Goal: Task Accomplishment & Management: Manage account settings

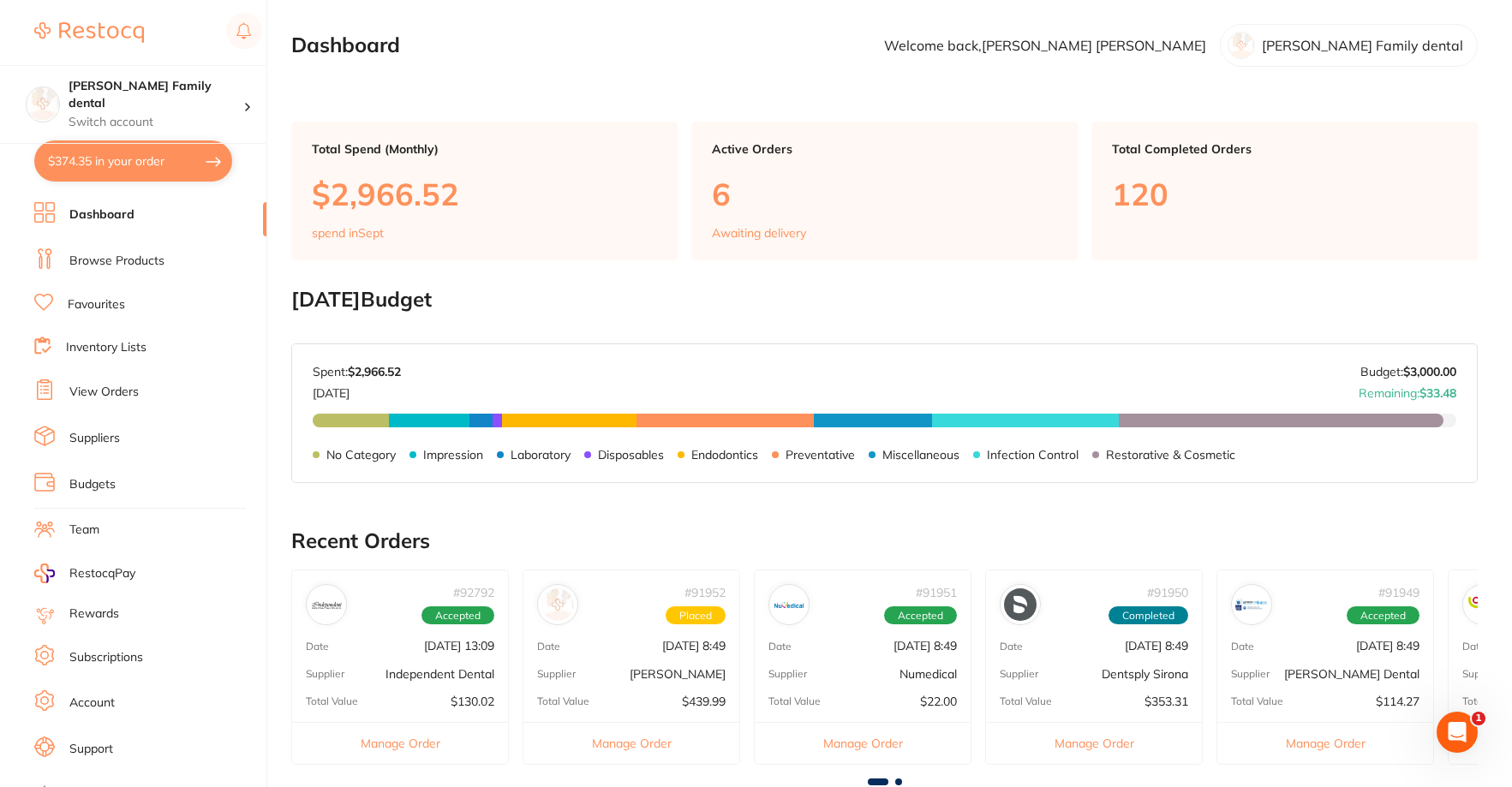
click at [89, 257] on link "Browse Products" at bounding box center [116, 261] width 95 height 17
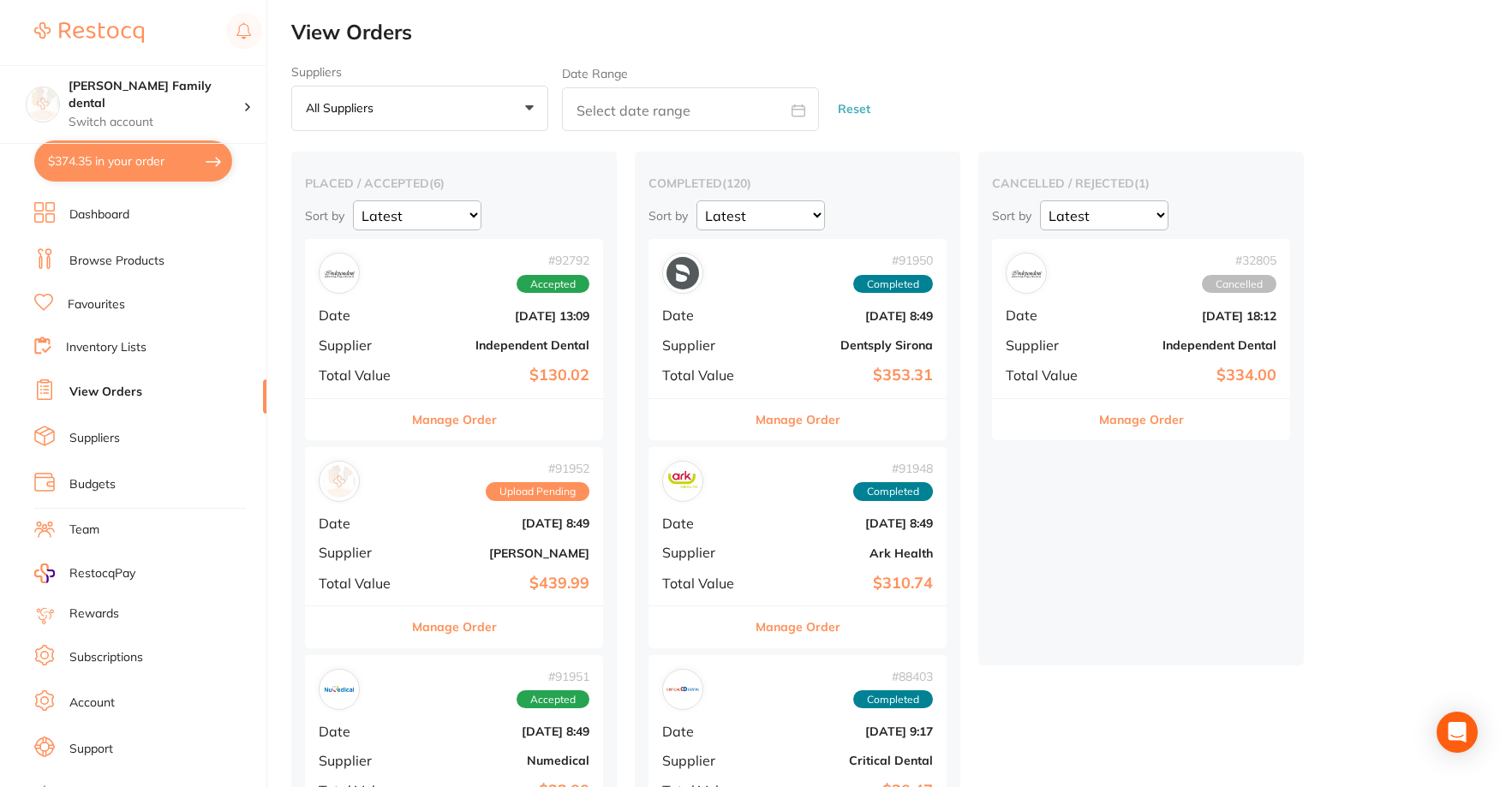
click at [471, 305] on div "# 92792 Accepted Date [DATE] 13:09 Supplier Independent Dental Total Value $130…" at bounding box center [454, 317] width 298 height 158
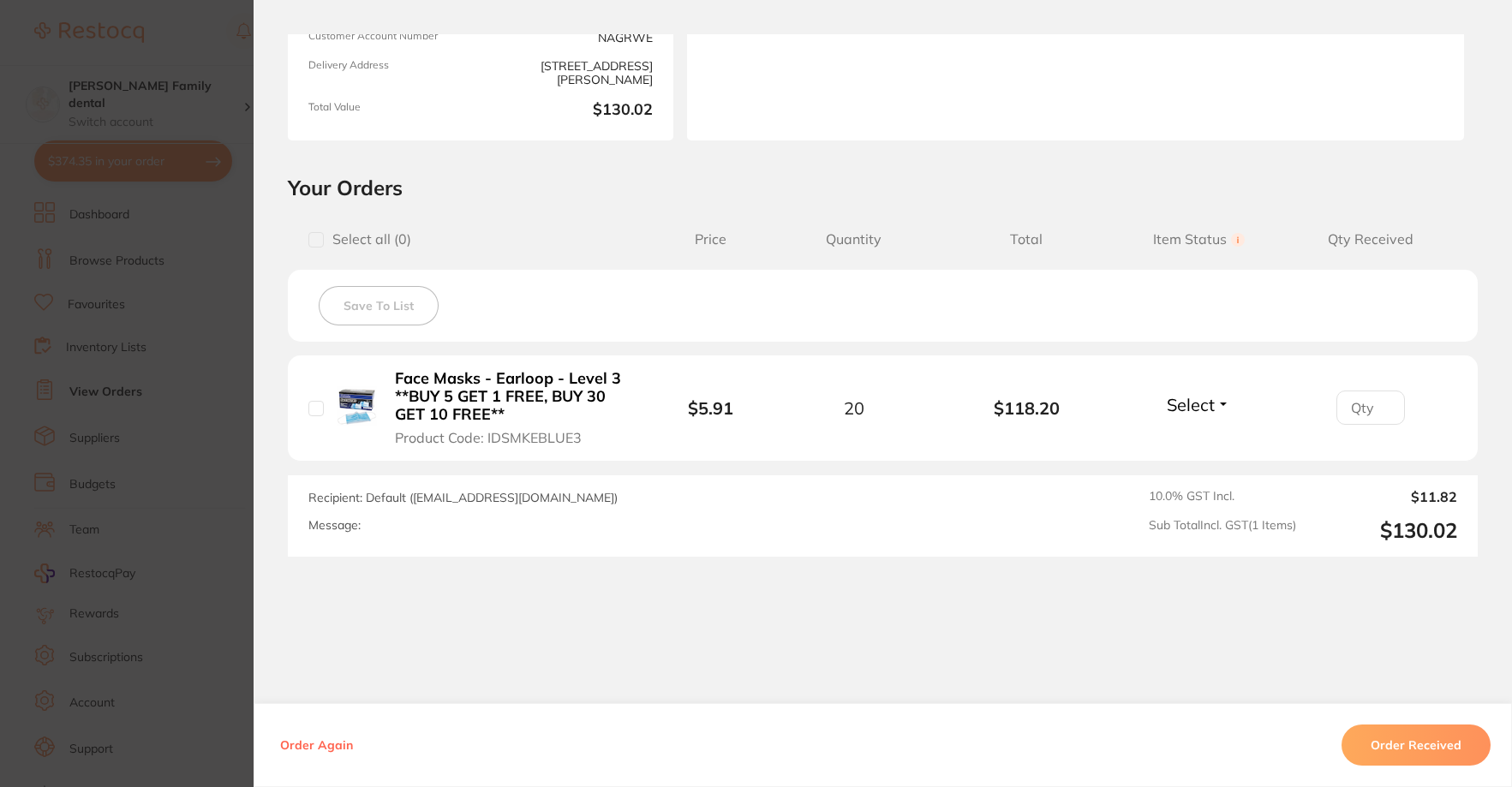
scroll to position [271, 0]
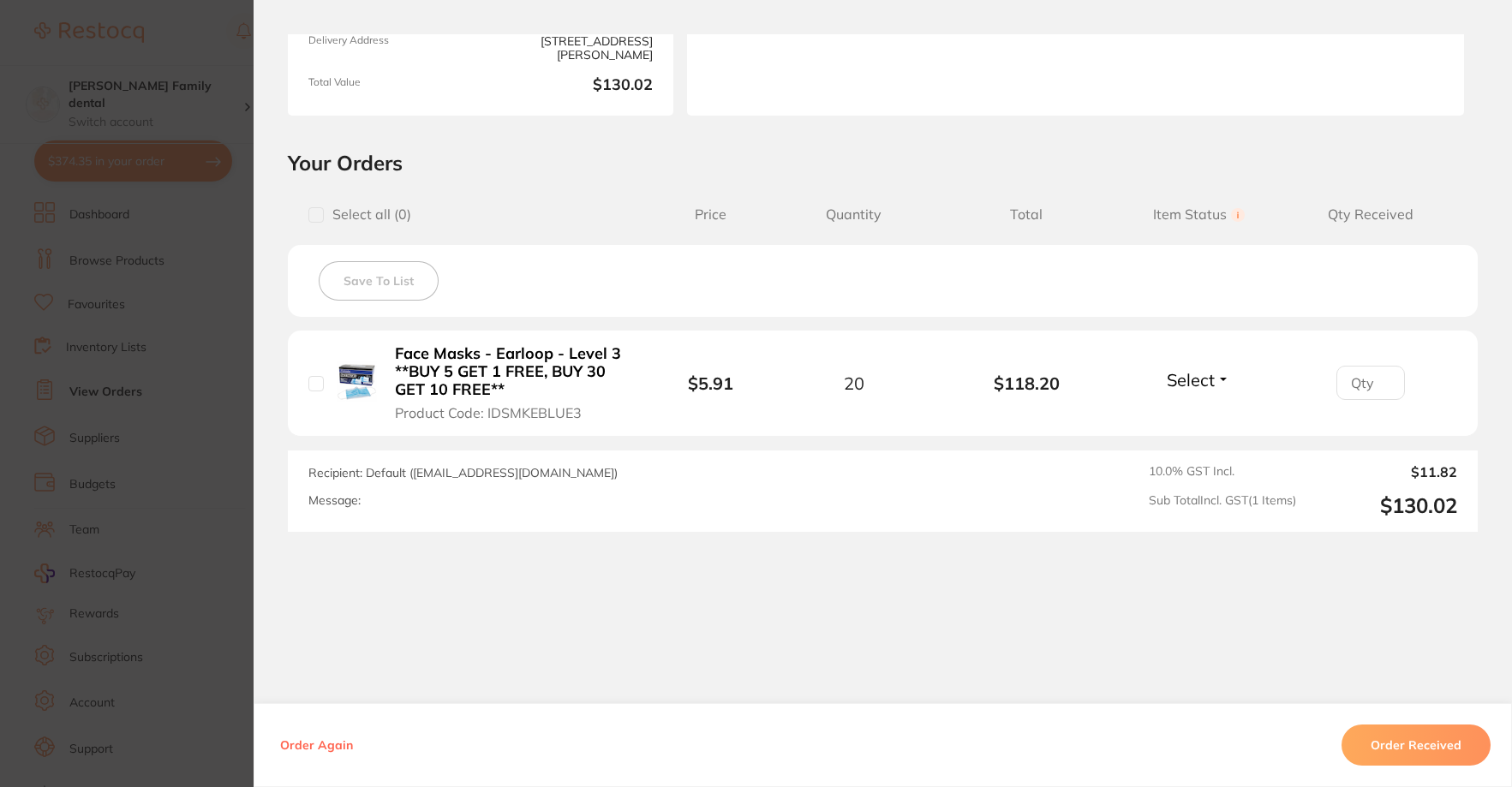
click at [313, 378] on input "checkbox" at bounding box center [316, 384] width 15 height 15
checkbox input "true"
click at [1396, 390] on input "number" at bounding box center [1370, 383] width 68 height 34
click at [1375, 385] on input "0" at bounding box center [1370, 383] width 68 height 34
click at [1378, 374] on input "1" at bounding box center [1370, 383] width 68 height 34
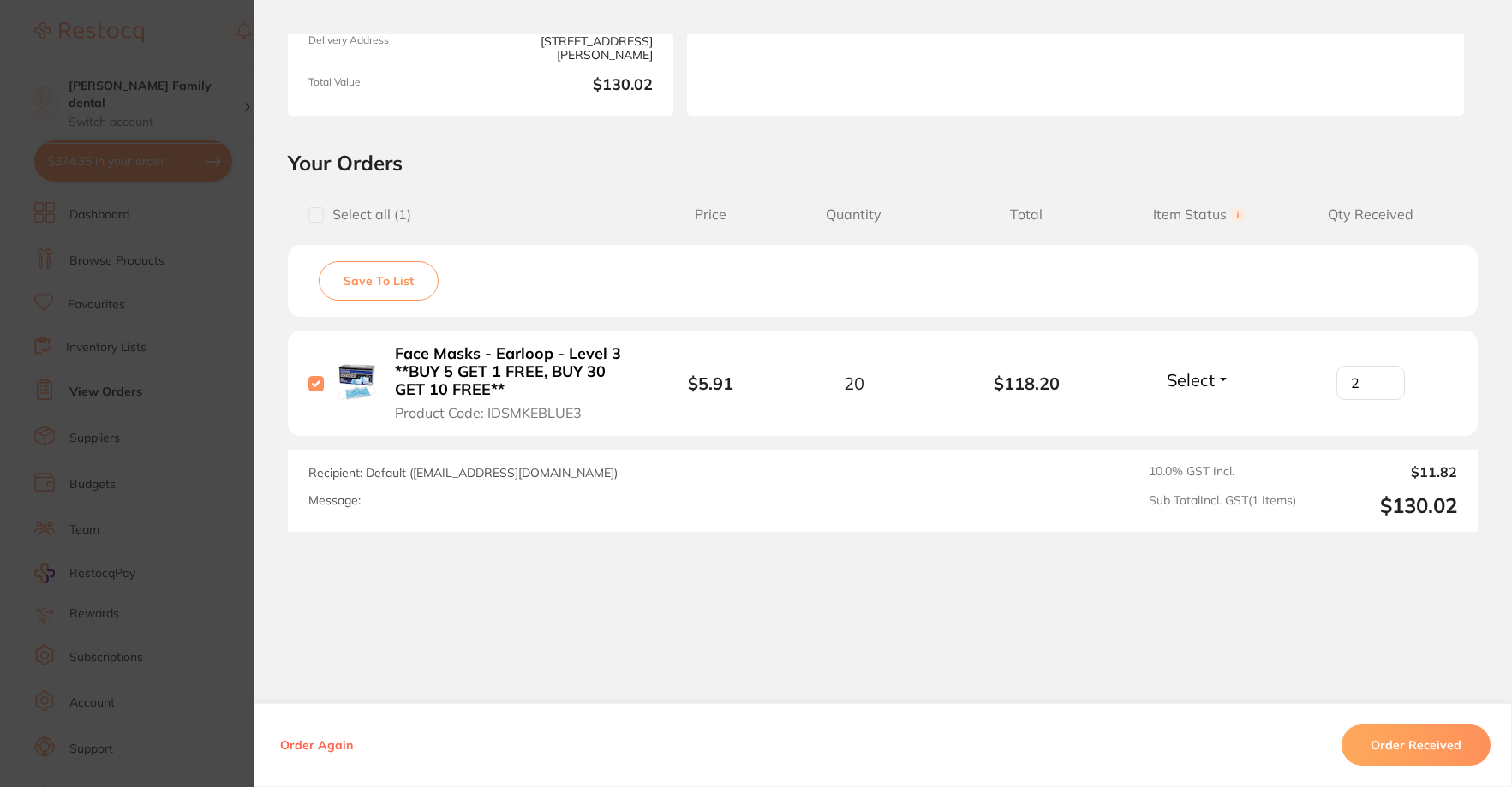
type input "2"
click at [1378, 374] on input "2" at bounding box center [1370, 383] width 68 height 34
click at [1395, 741] on button "Order Received" at bounding box center [1415, 744] width 149 height 41
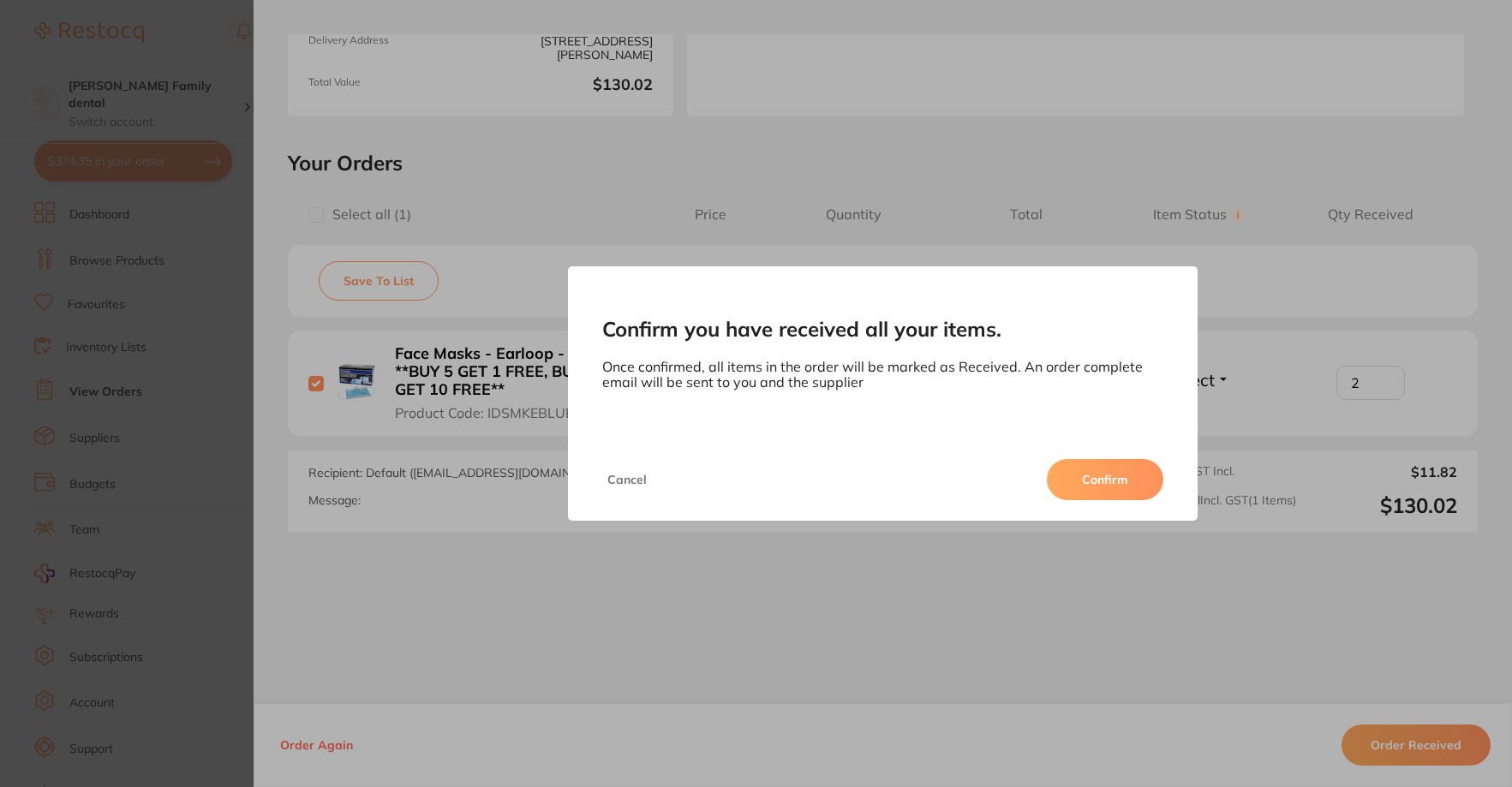
click at [1101, 474] on button "Confirm" at bounding box center [1105, 479] width 116 height 41
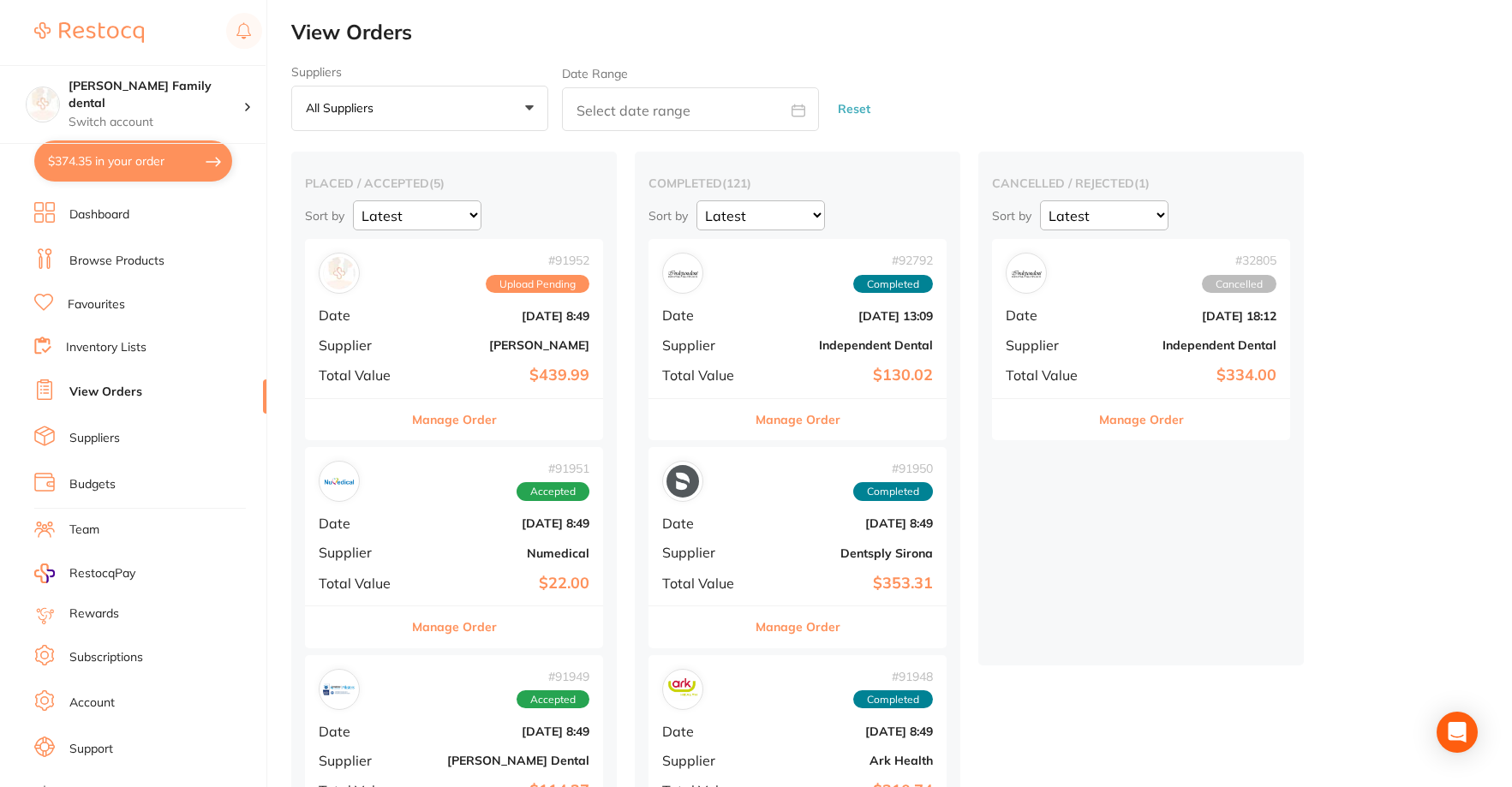
click at [364, 364] on div "# 91952 Upload Pending Date [DATE] 8:49 Supplier [PERSON_NAME] Total Value $439…" at bounding box center [454, 317] width 298 height 158
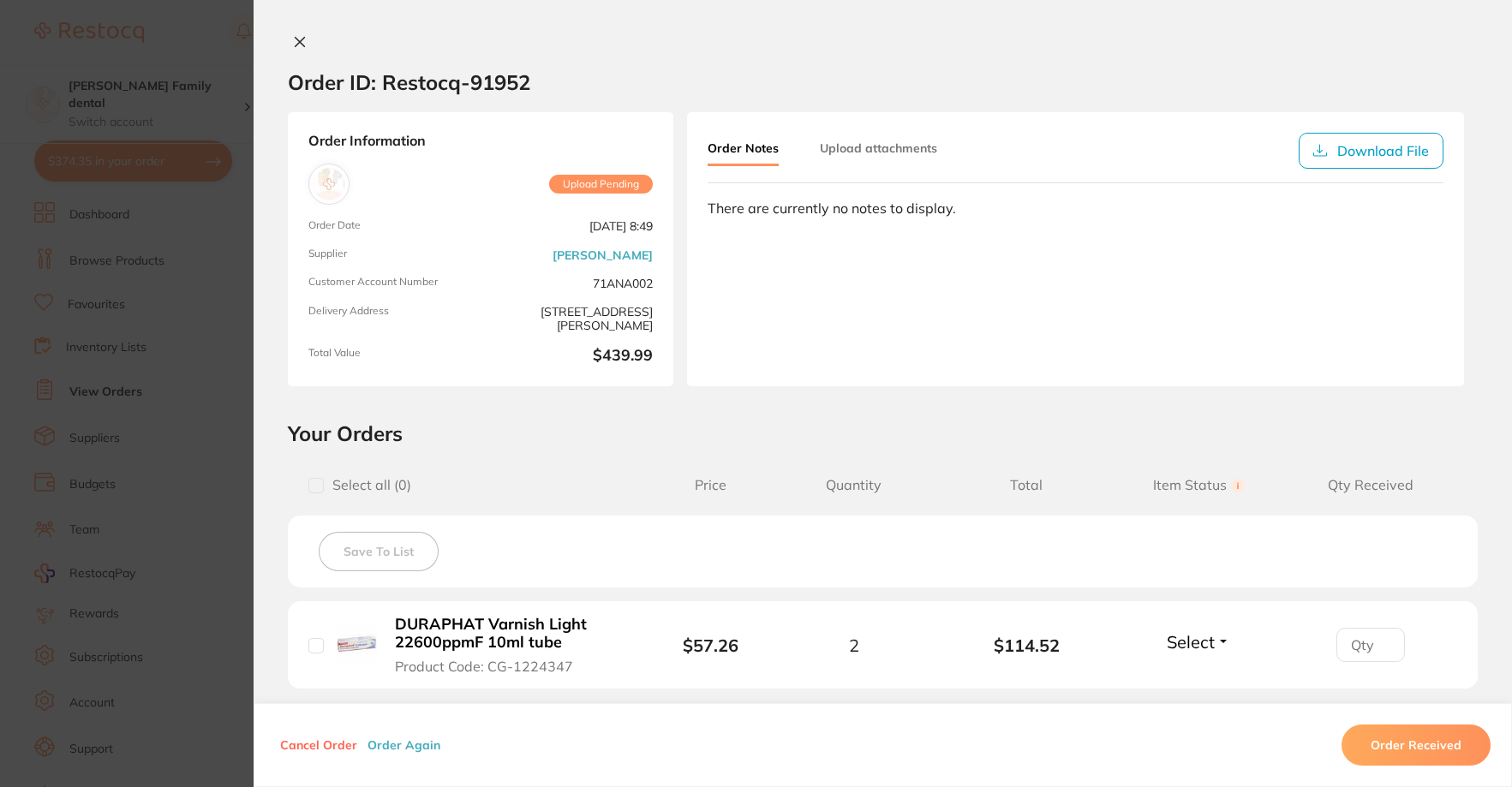
click at [293, 44] on icon at bounding box center [299, 42] width 13 height 13
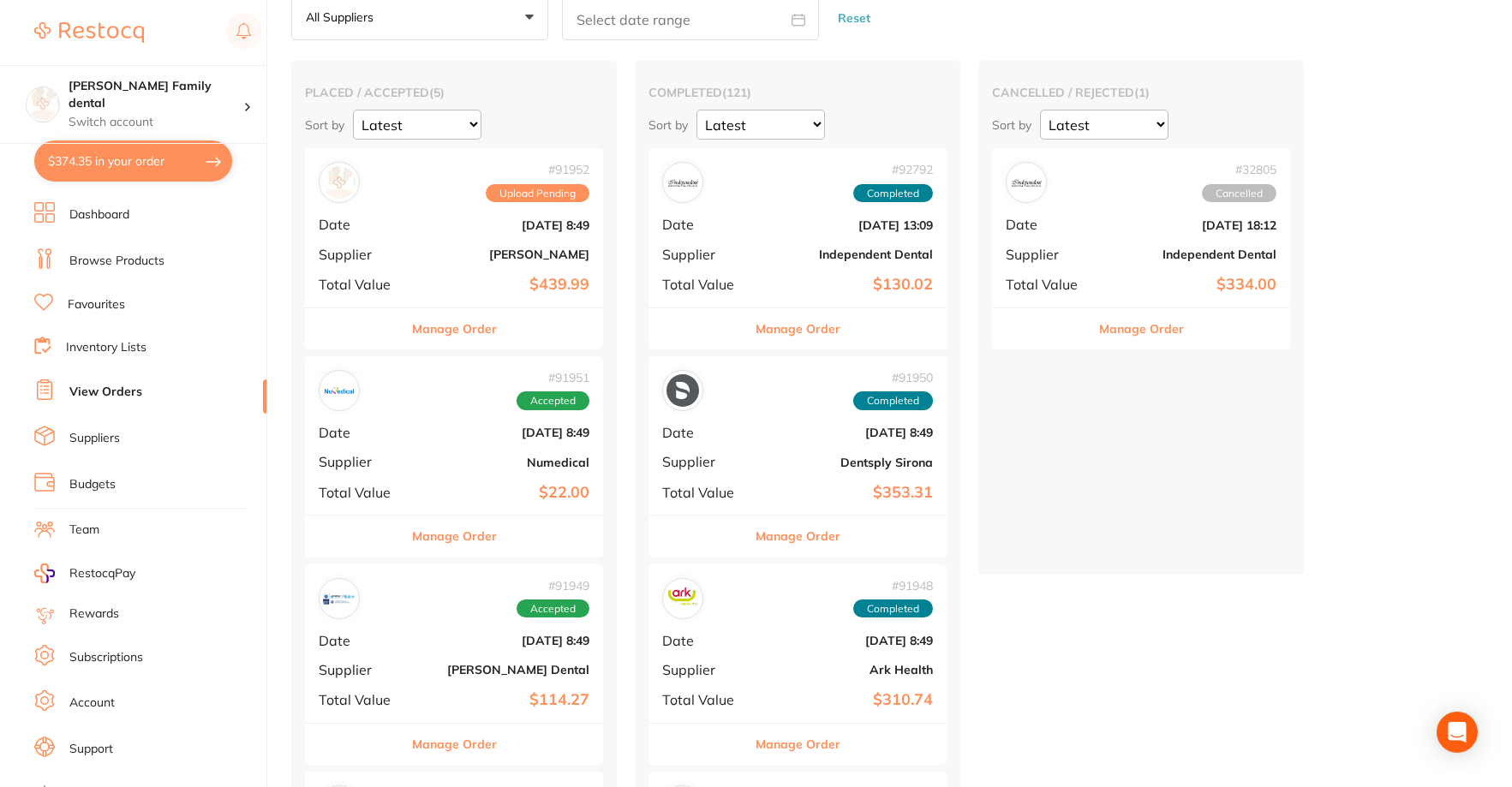
scroll to position [171, 0]
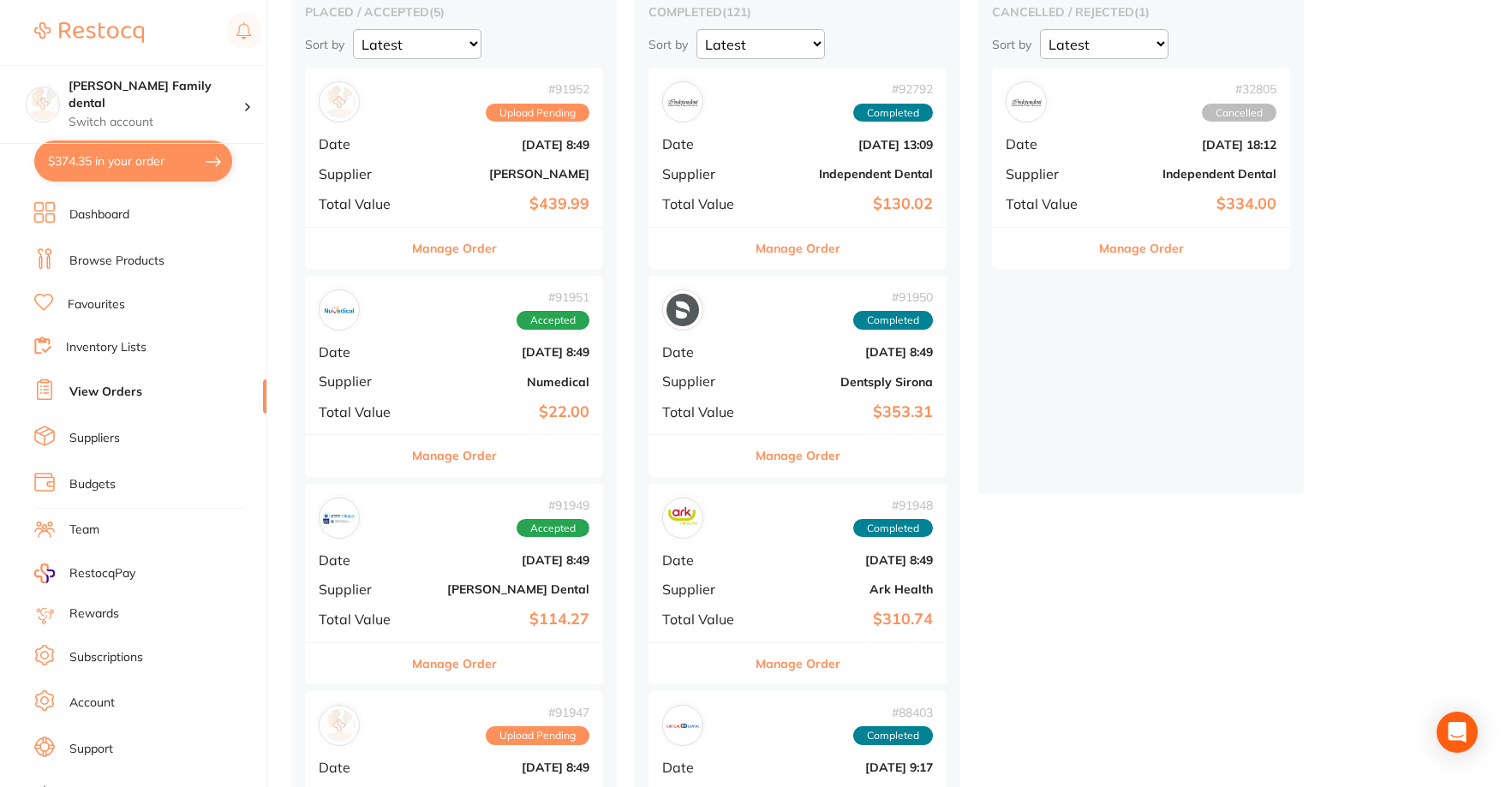
click at [418, 367] on div "# 91951 Accepted Date [DATE] 8:49 Supplier Numedical Total Value $22.00" at bounding box center [454, 354] width 298 height 158
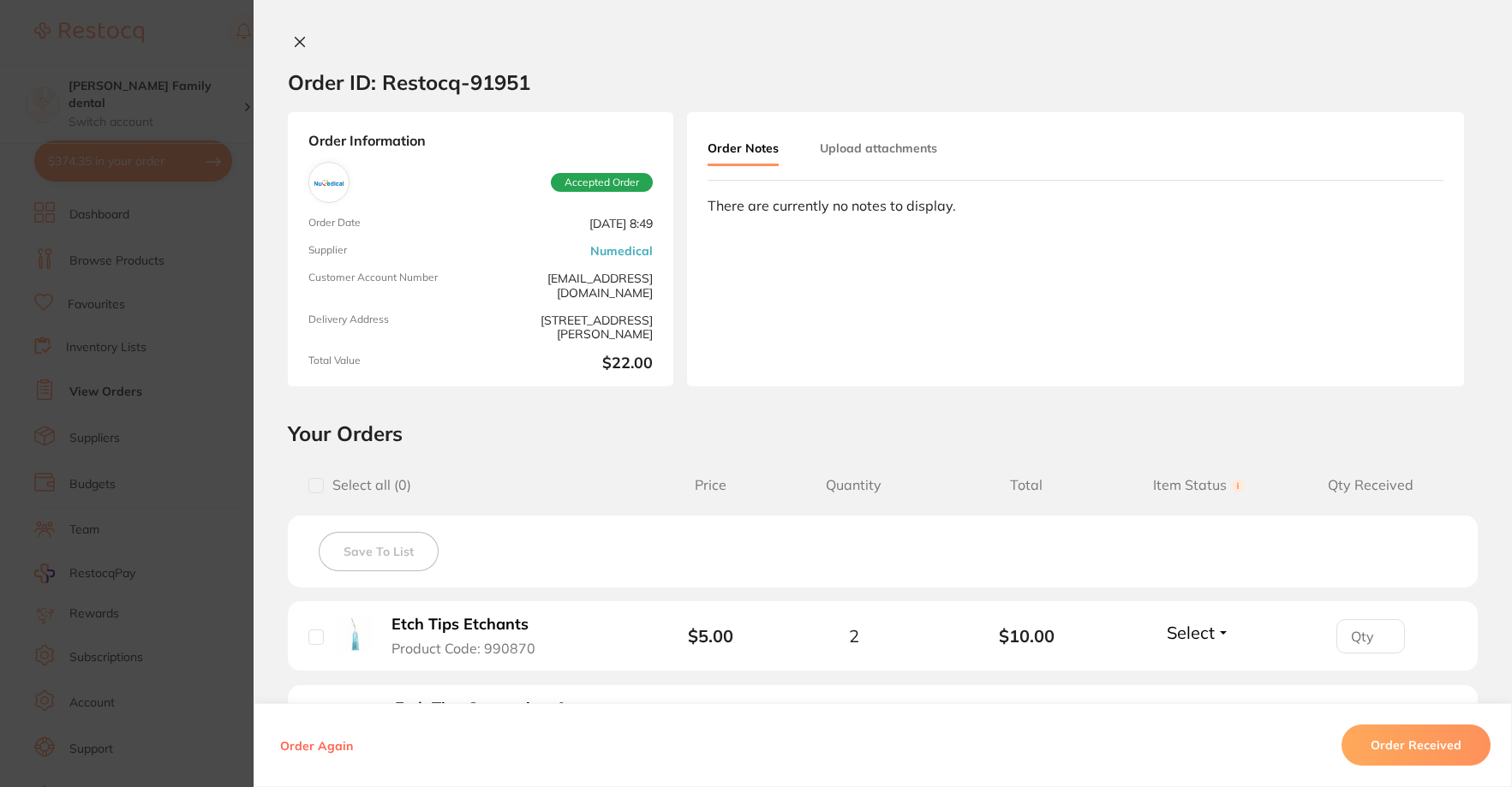
click at [296, 49] on button at bounding box center [299, 43] width 24 height 18
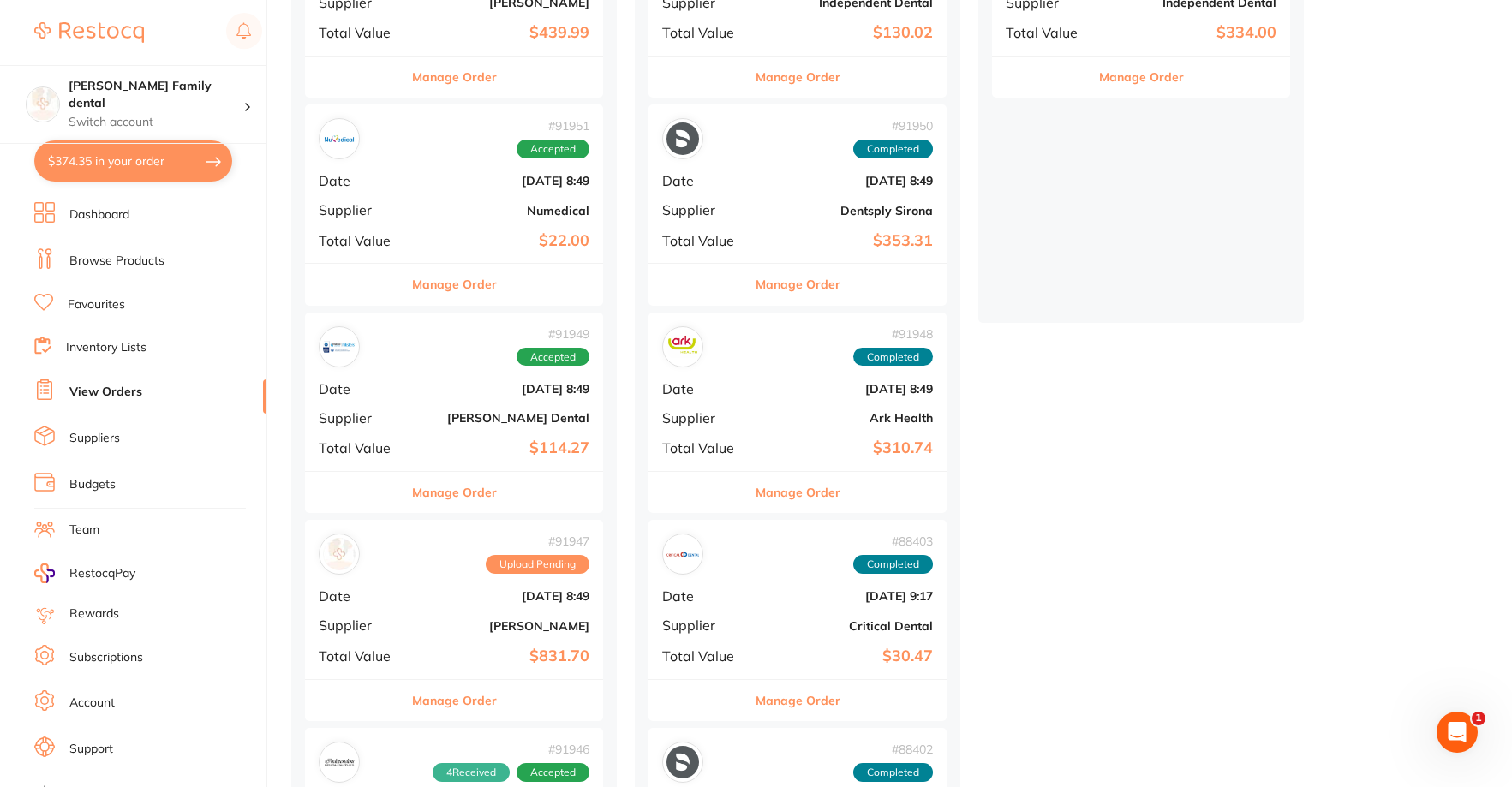
click at [454, 433] on div "# 91949 Accepted Date [DATE] 8:49 Supplier [PERSON_NAME] Dental Total Value $11…" at bounding box center [454, 391] width 298 height 158
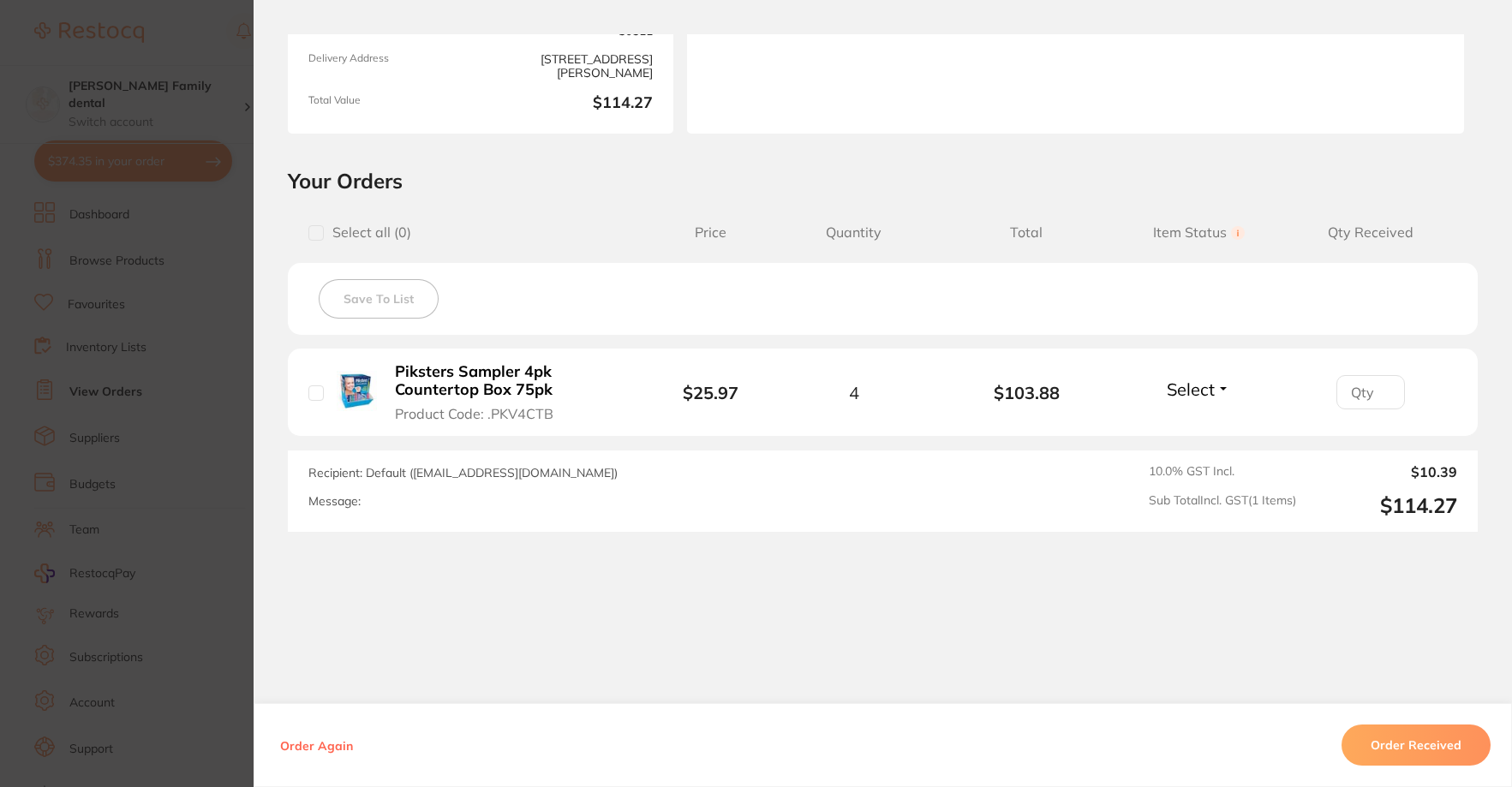
click at [313, 392] on input "checkbox" at bounding box center [316, 393] width 15 height 15
checkbox input "true"
click at [1438, 757] on button "Order Received" at bounding box center [1415, 744] width 149 height 41
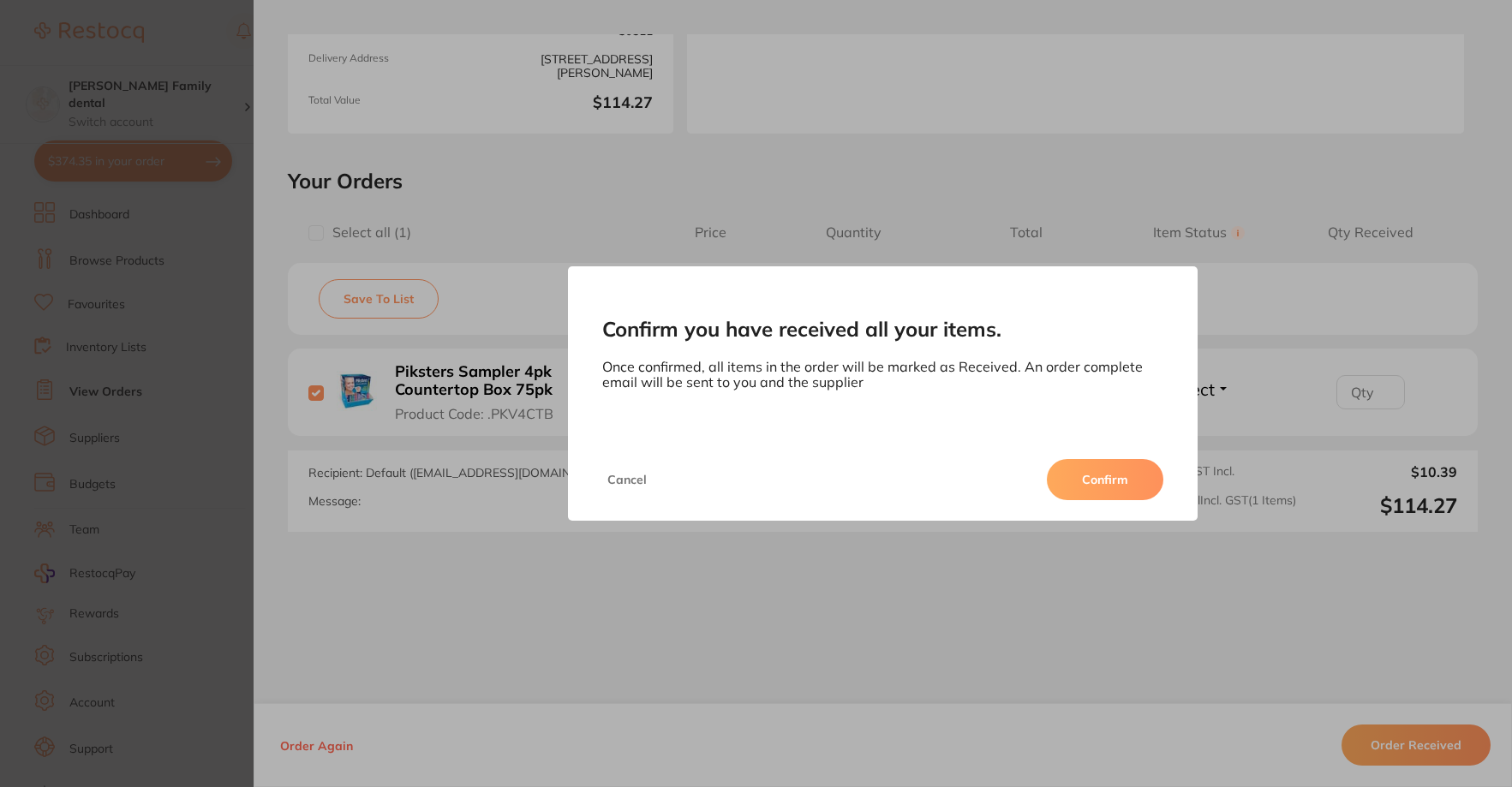
click at [1101, 479] on button "Confirm" at bounding box center [1105, 479] width 116 height 41
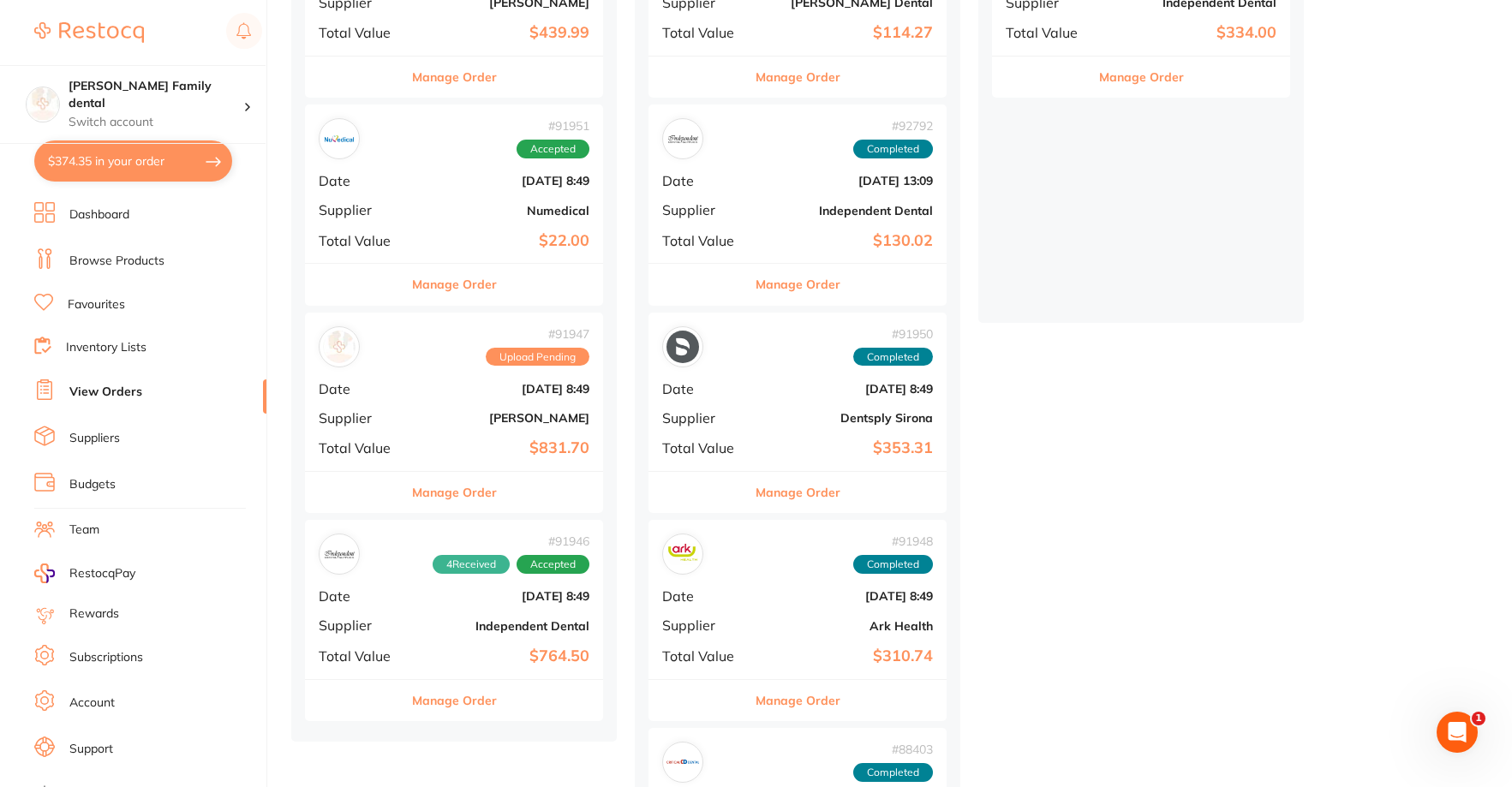
click at [400, 634] on div "# 91946 4 Received Accepted Date [DATE] 8:49 Supplier Independent Dental Total …" at bounding box center [454, 599] width 298 height 158
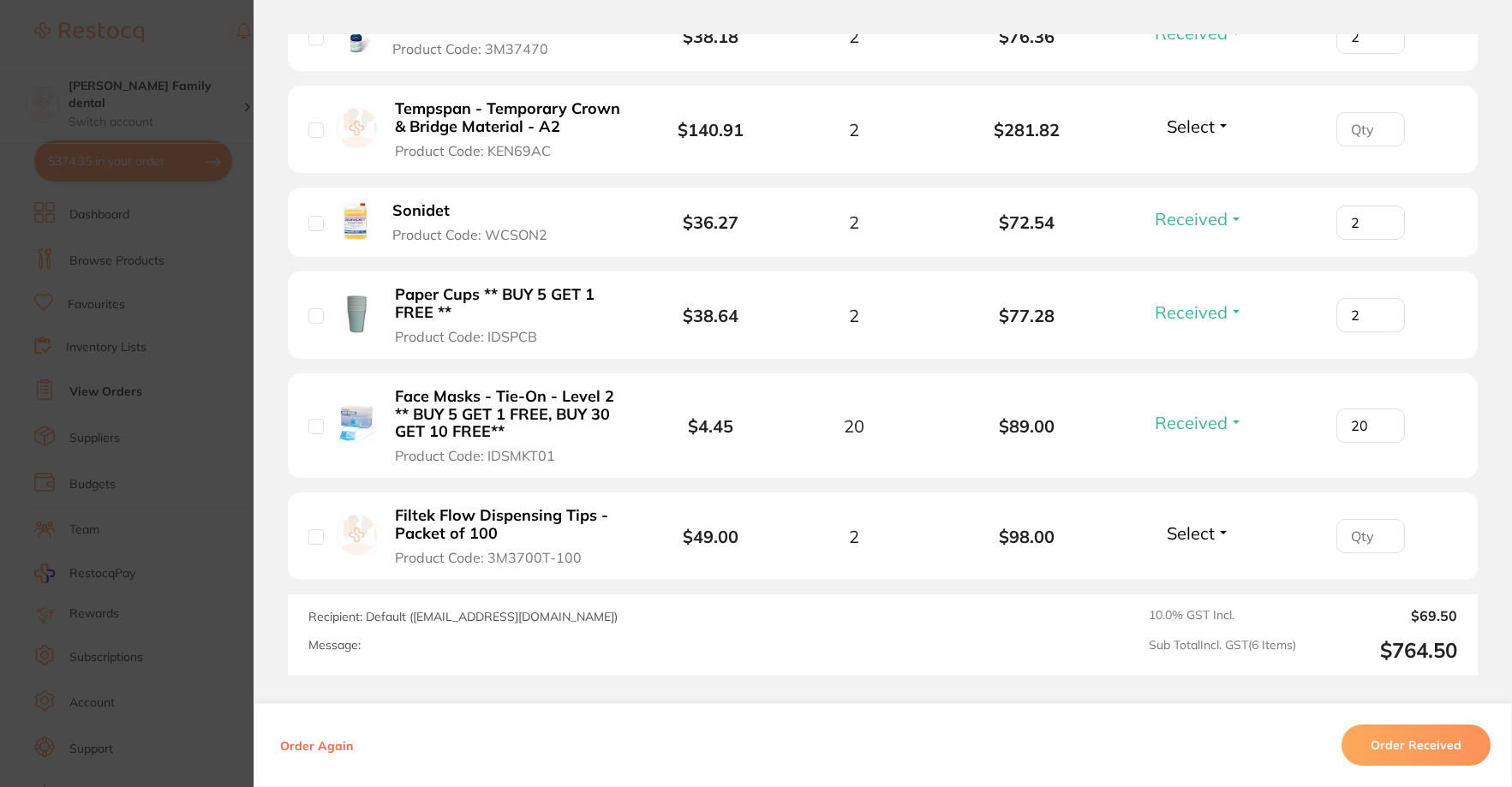
scroll to position [514, 0]
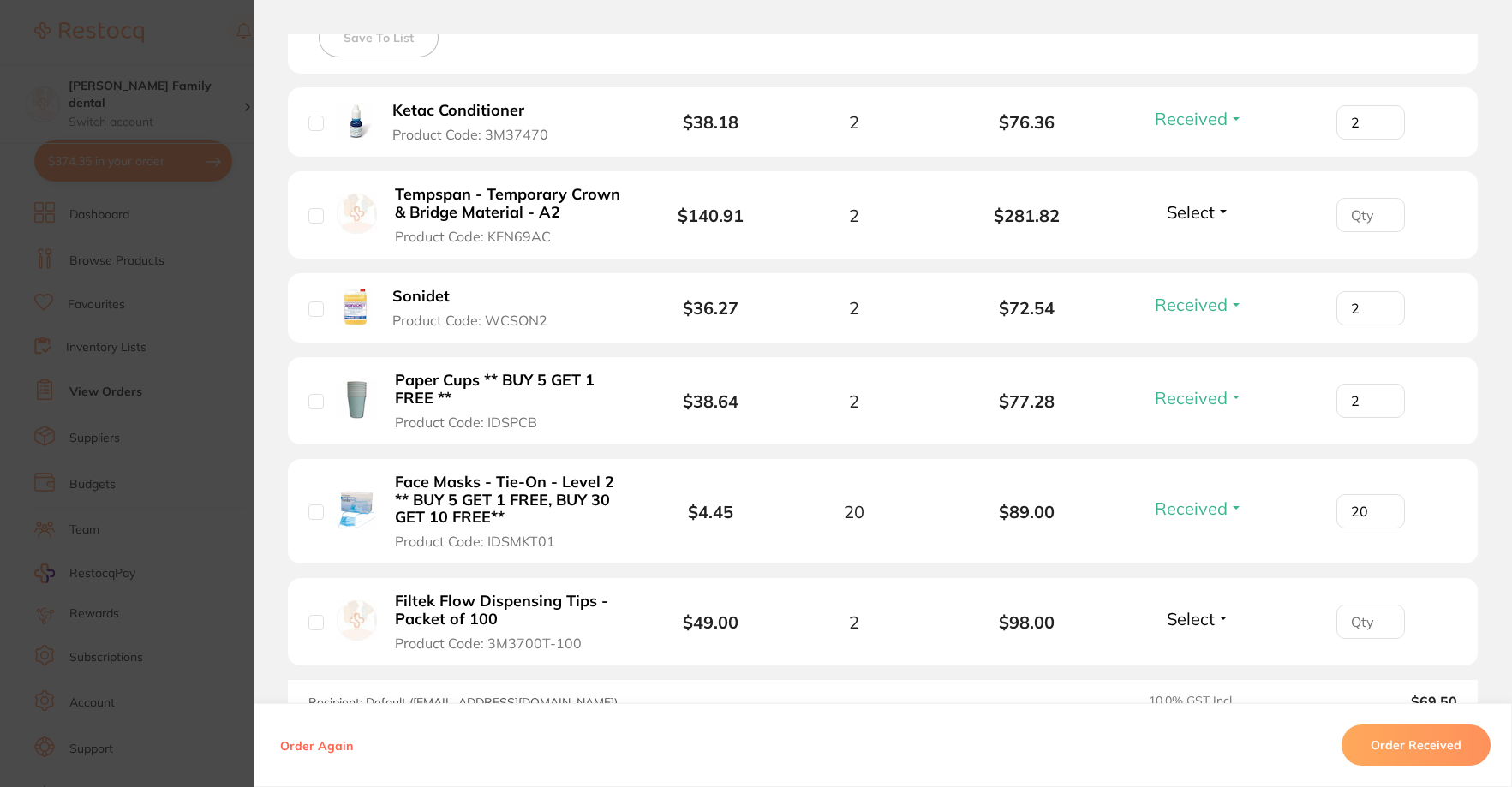
click at [1206, 208] on span "Select" at bounding box center [1190, 212] width 48 height 22
click at [1198, 244] on span "Received" at bounding box center [1199, 249] width 44 height 13
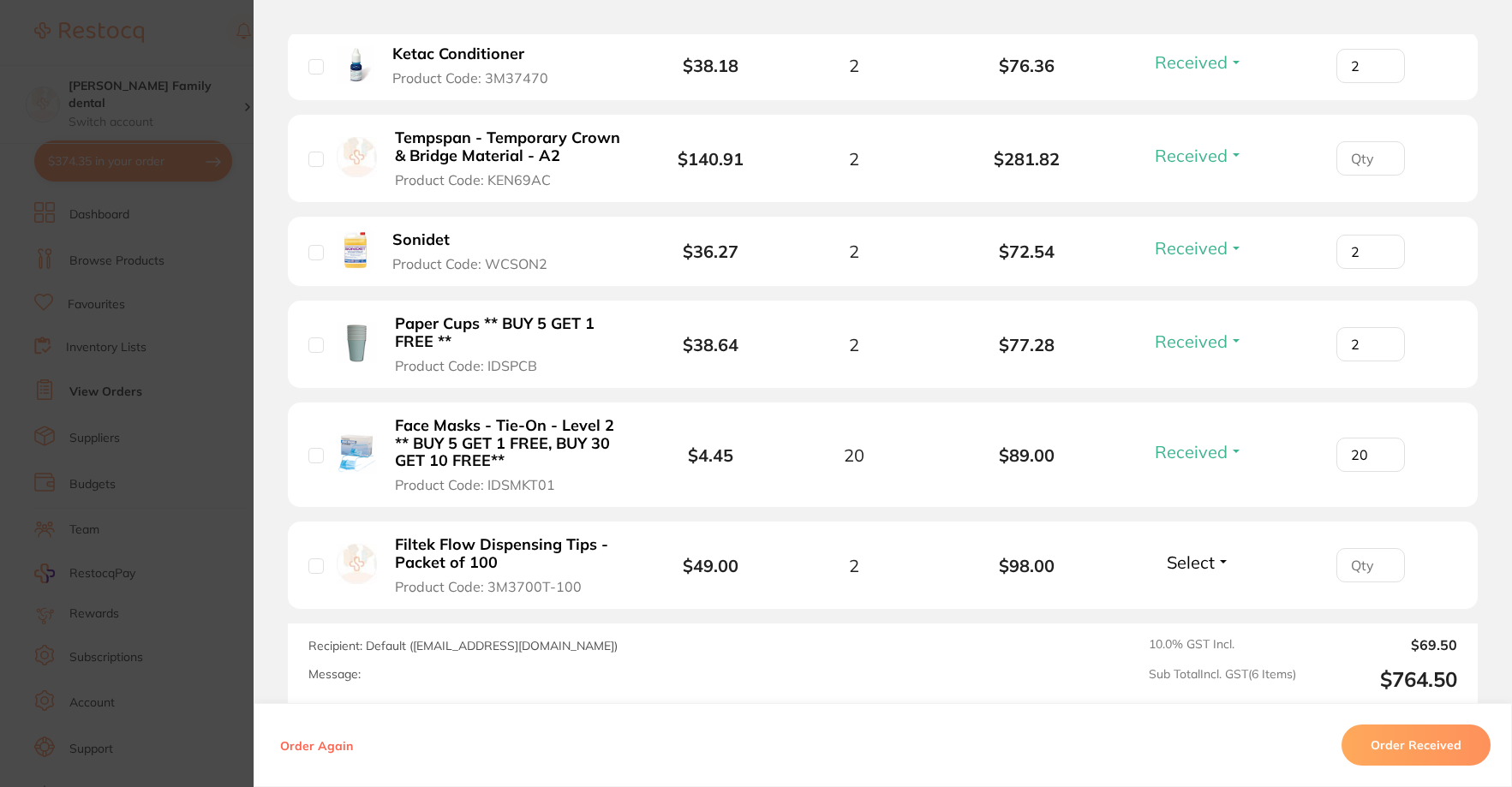
scroll to position [599, 0]
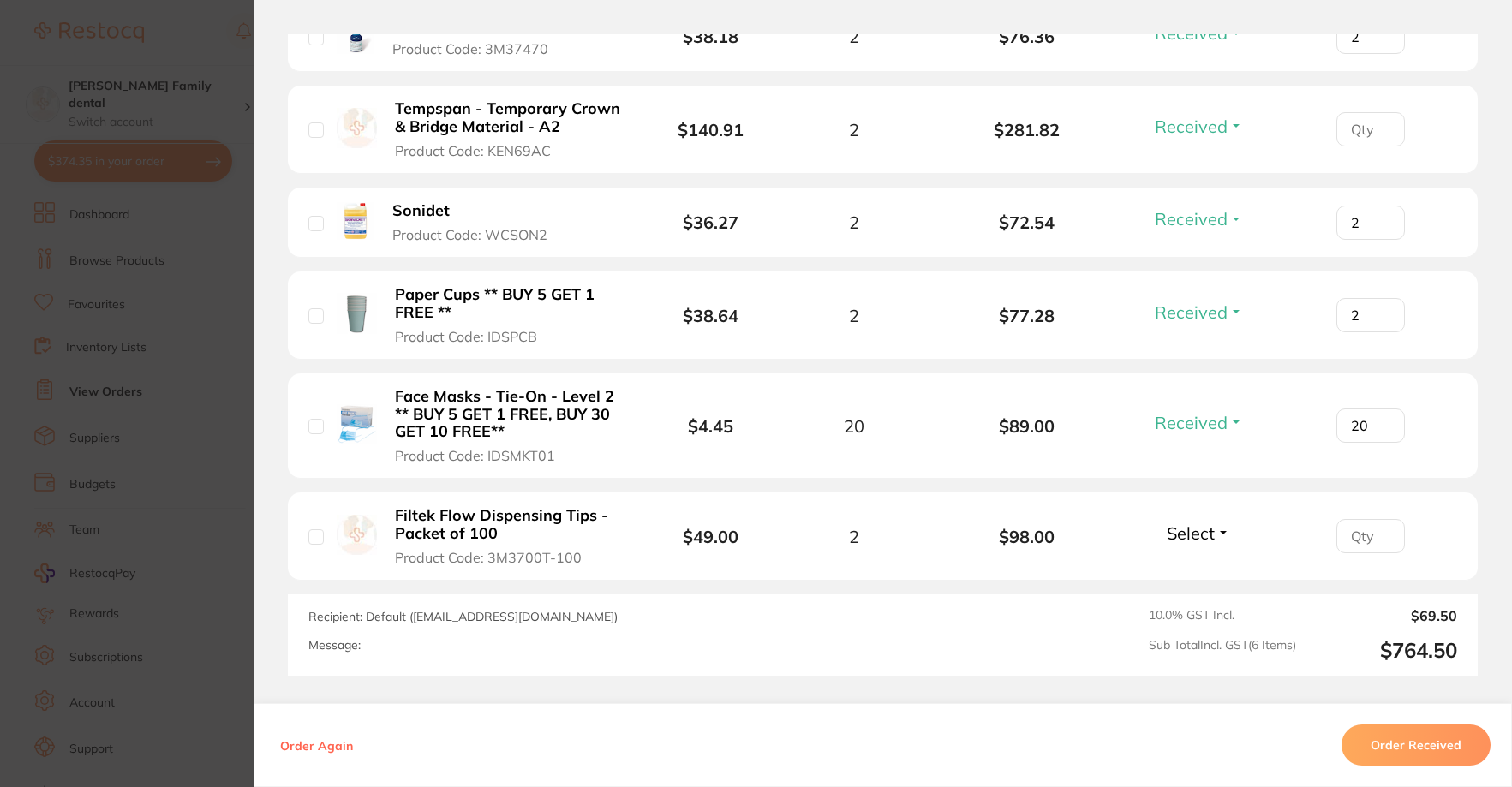
click at [1172, 528] on span "Select" at bounding box center [1190, 533] width 48 height 22
click at [1183, 568] on span "Received" at bounding box center [1199, 570] width 44 height 13
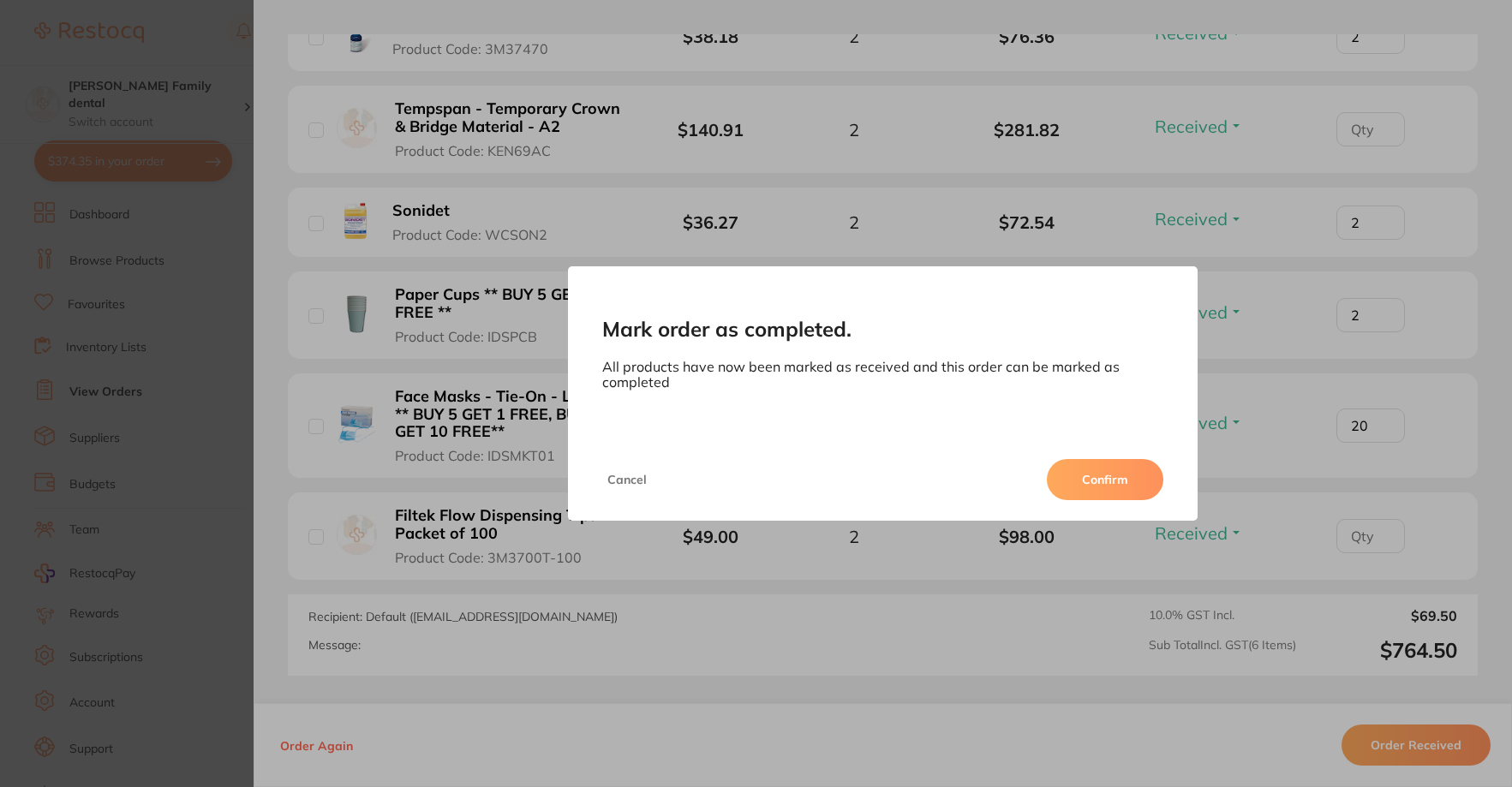
click at [1130, 467] on button "Confirm" at bounding box center [1105, 479] width 116 height 41
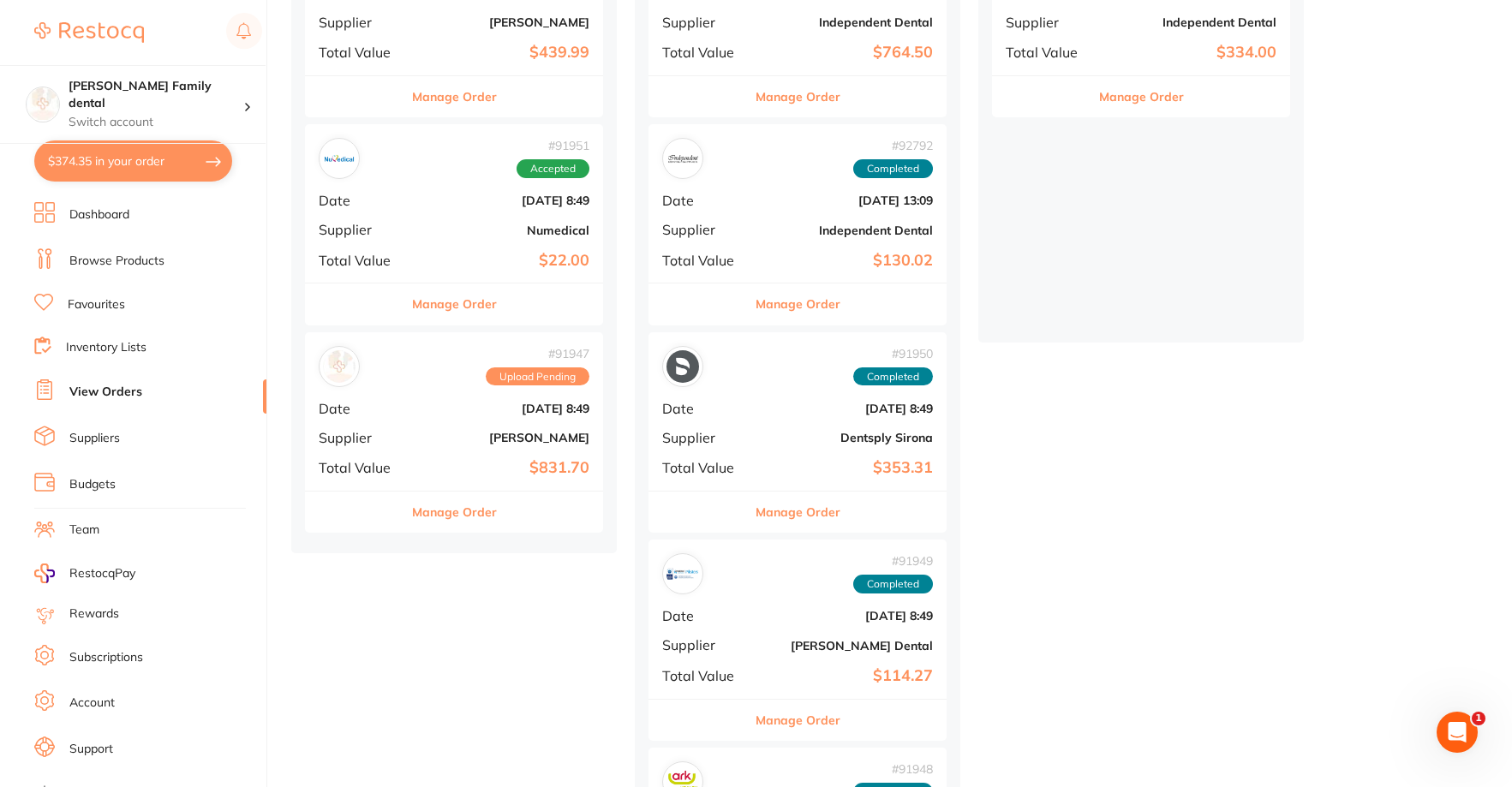
scroll to position [257, 0]
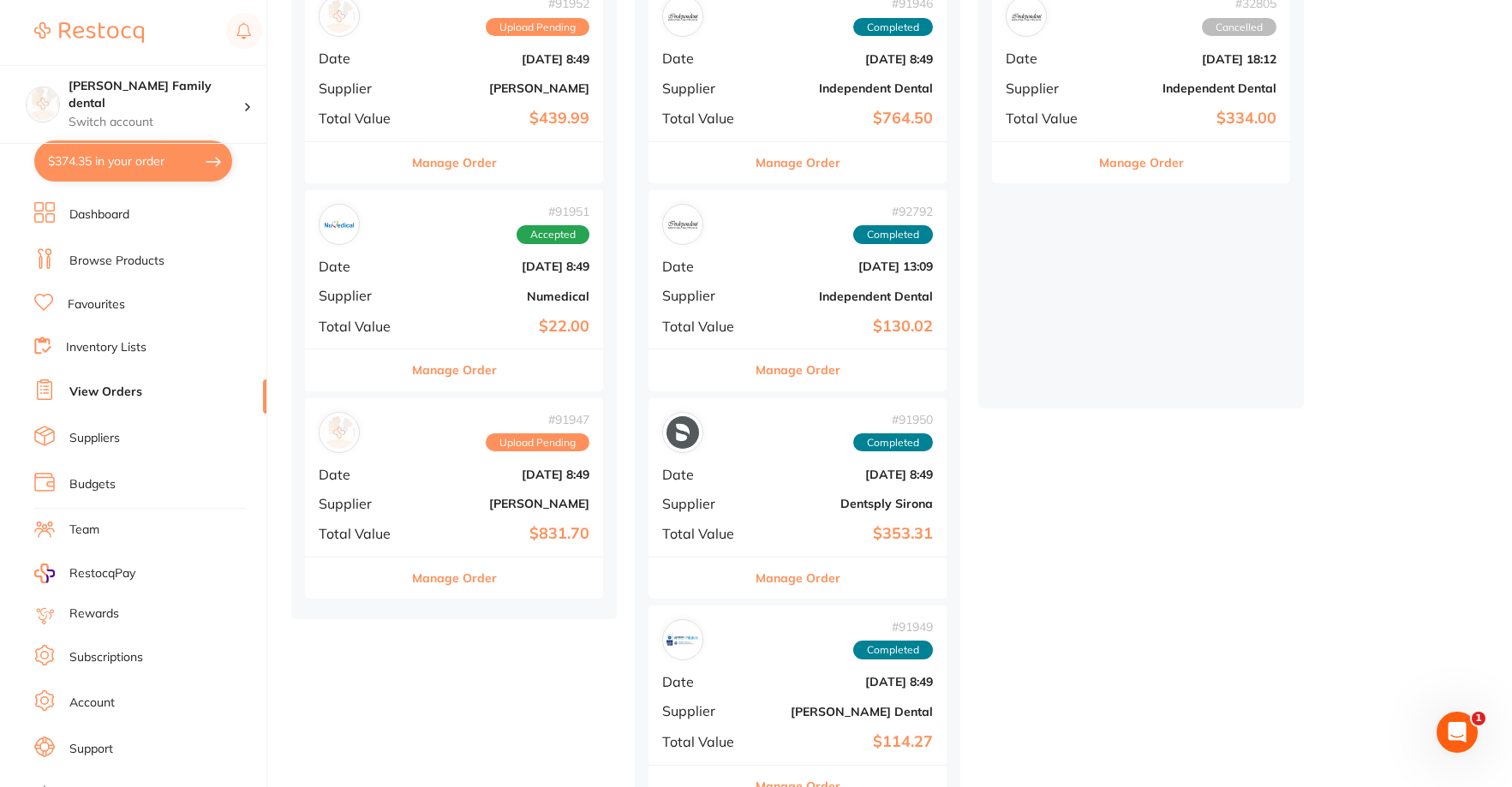
click at [459, 312] on div "# 91951 Accepted Date [DATE] 8:49 Supplier Numedical Total Value $22.00" at bounding box center [454, 269] width 298 height 158
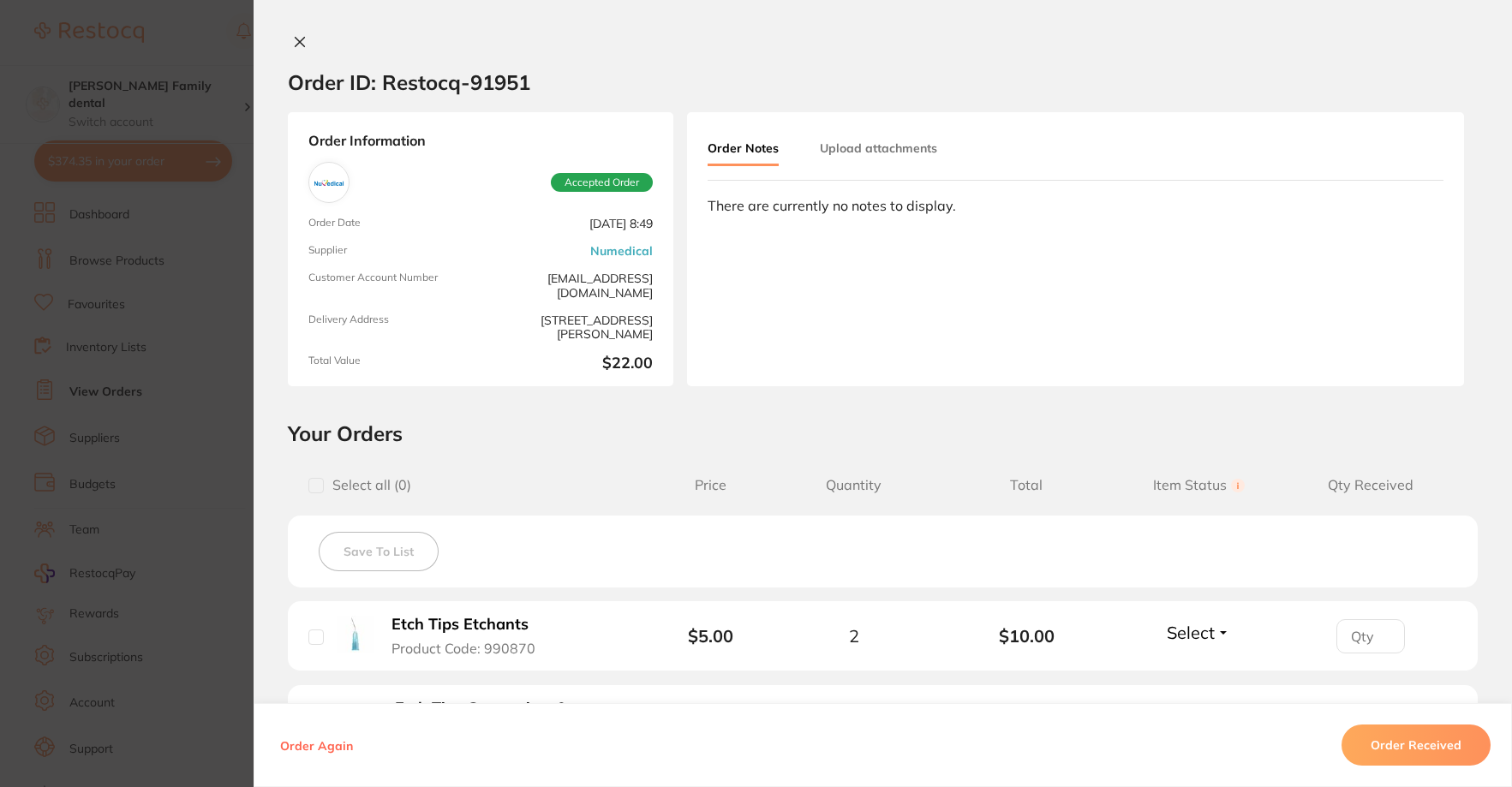
click at [299, 37] on icon at bounding box center [299, 42] width 13 height 13
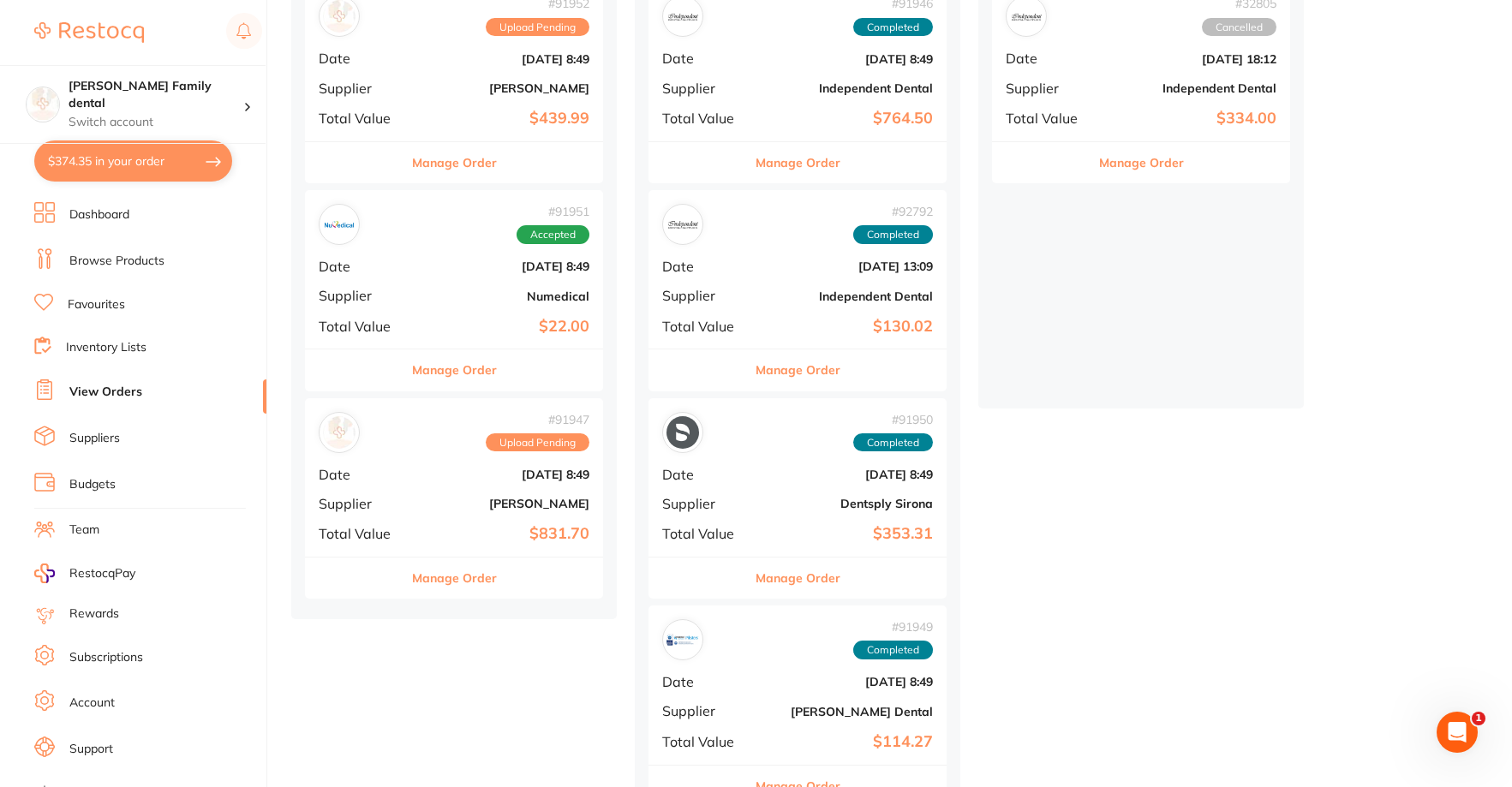
click at [410, 257] on div "# 91951 Accepted Date [DATE] 8:49 Supplier Numedical Total Value $22.00" at bounding box center [454, 269] width 298 height 158
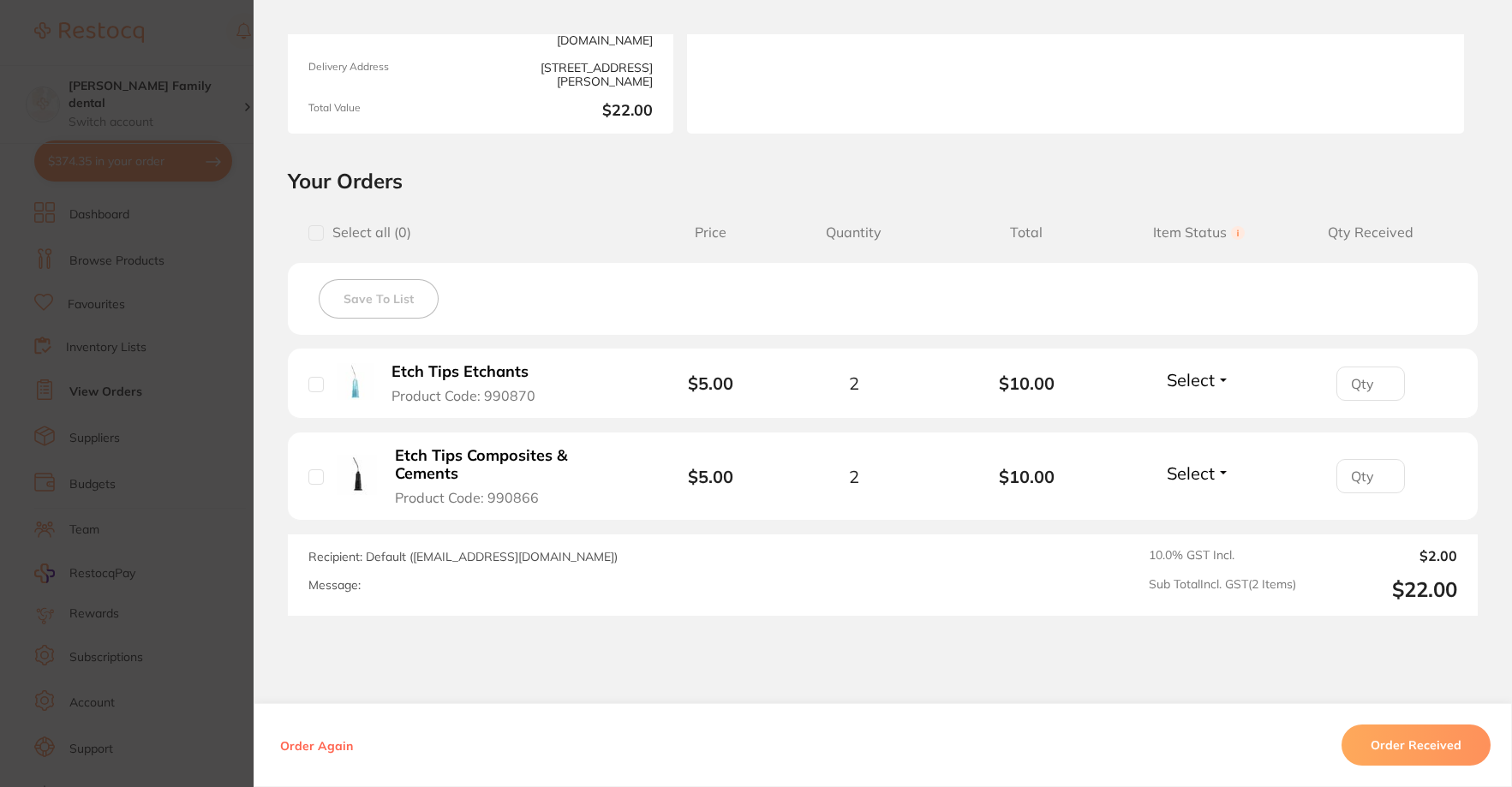
scroll to position [257, 0]
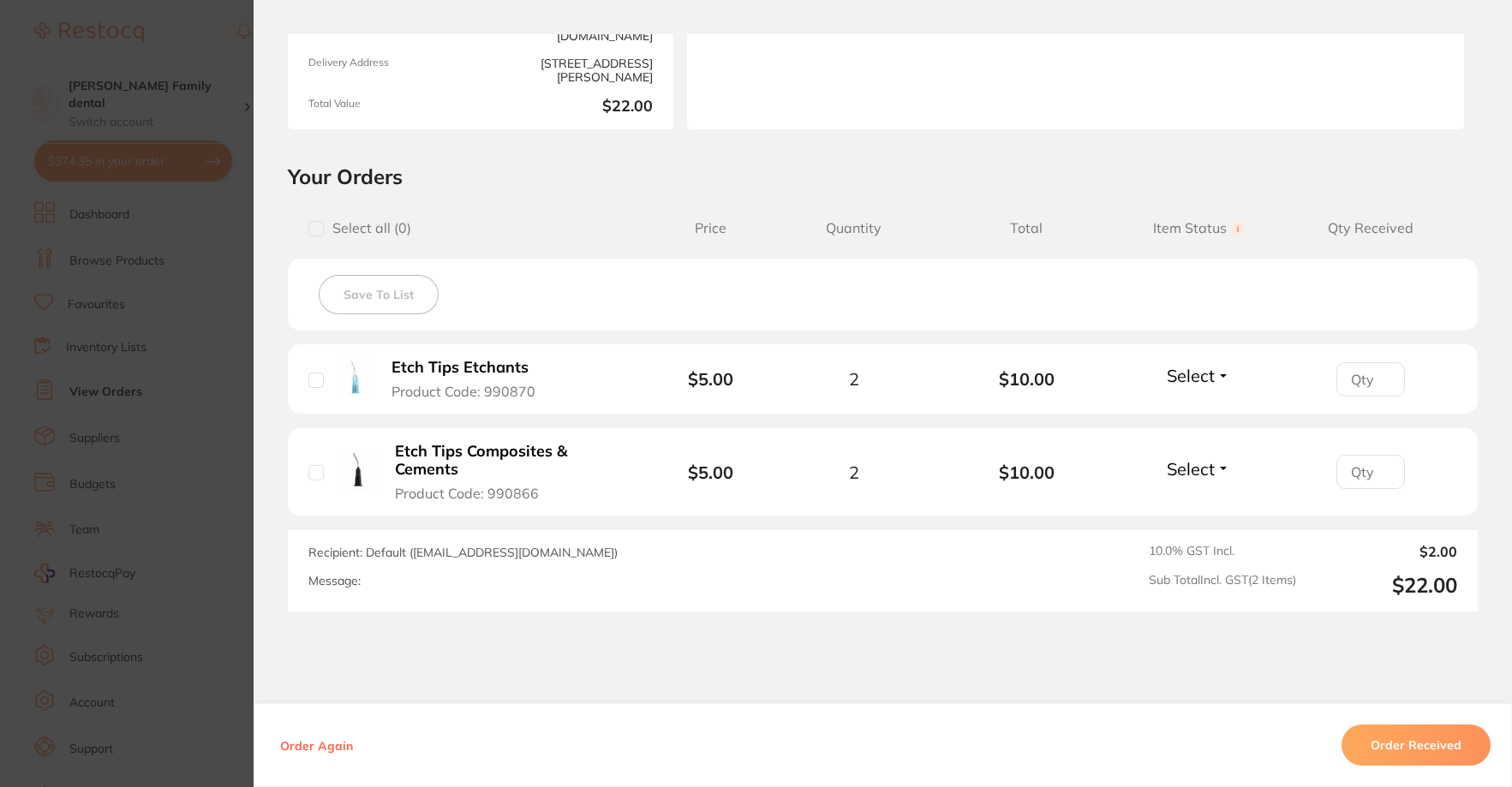
click at [1421, 756] on button "Order Received" at bounding box center [1415, 744] width 149 height 41
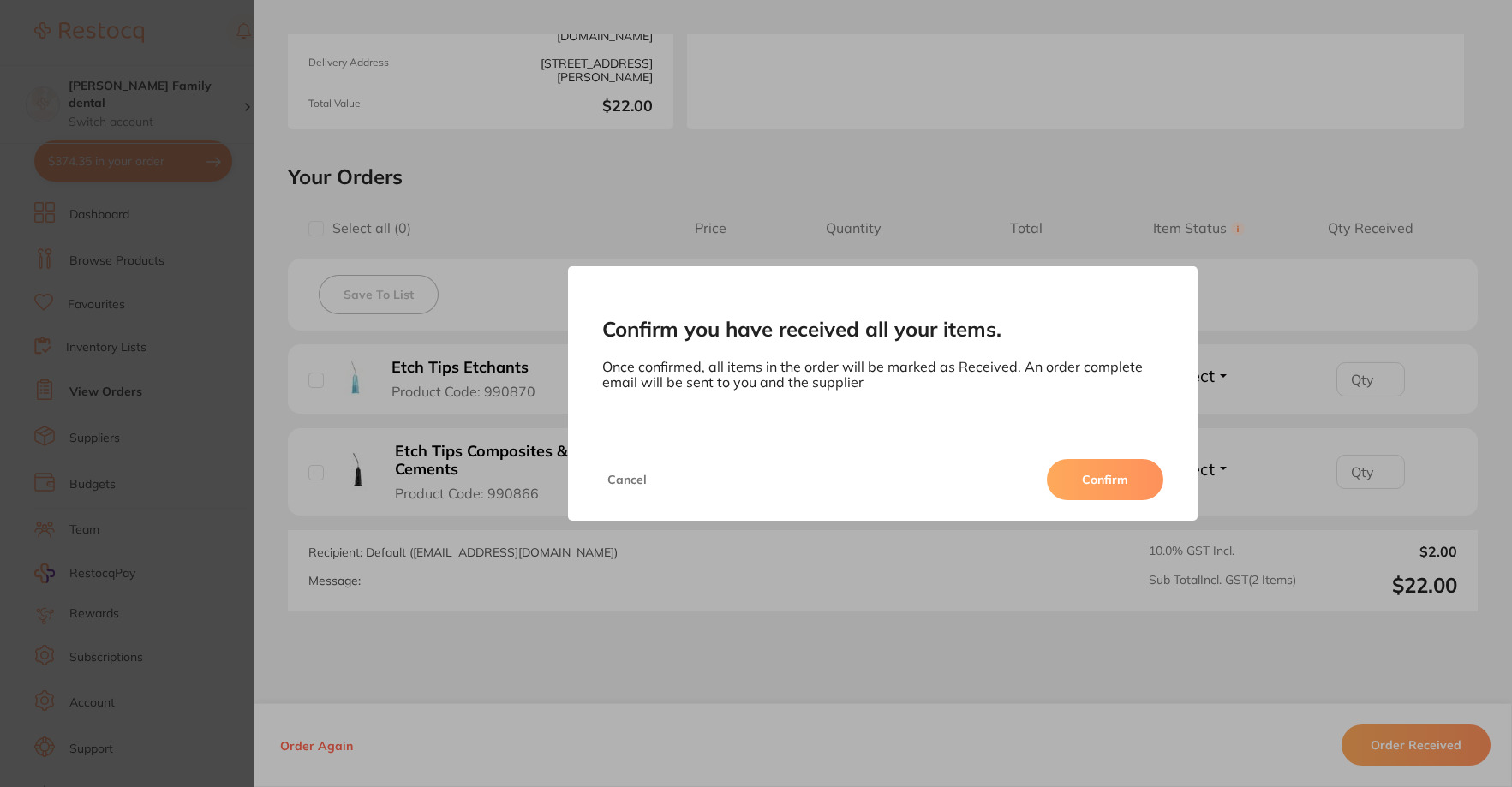
click at [1115, 463] on button "Confirm" at bounding box center [1105, 479] width 116 height 41
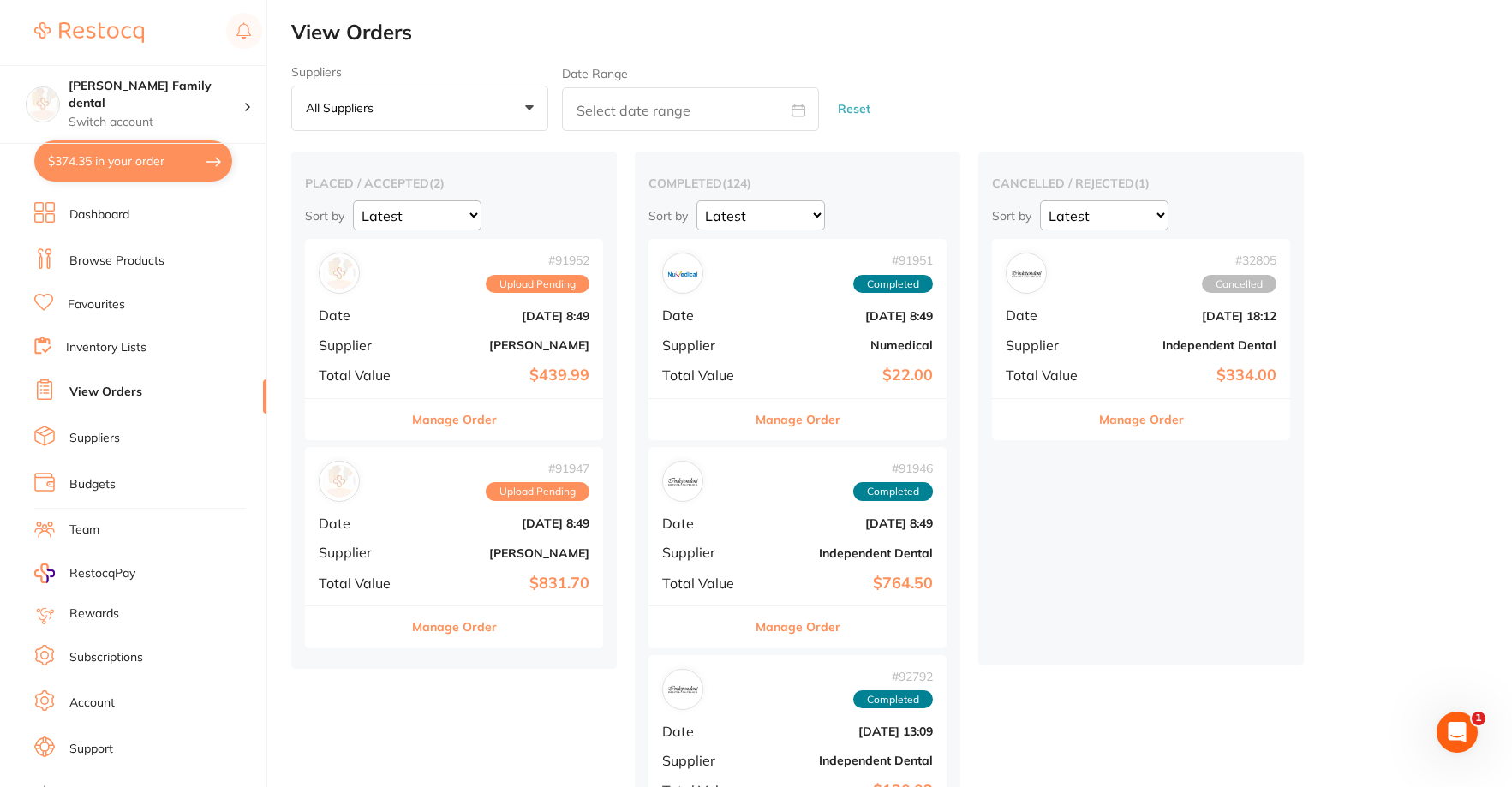
click at [479, 517] on b "[DATE] 8:49" at bounding box center [503, 524] width 171 height 13
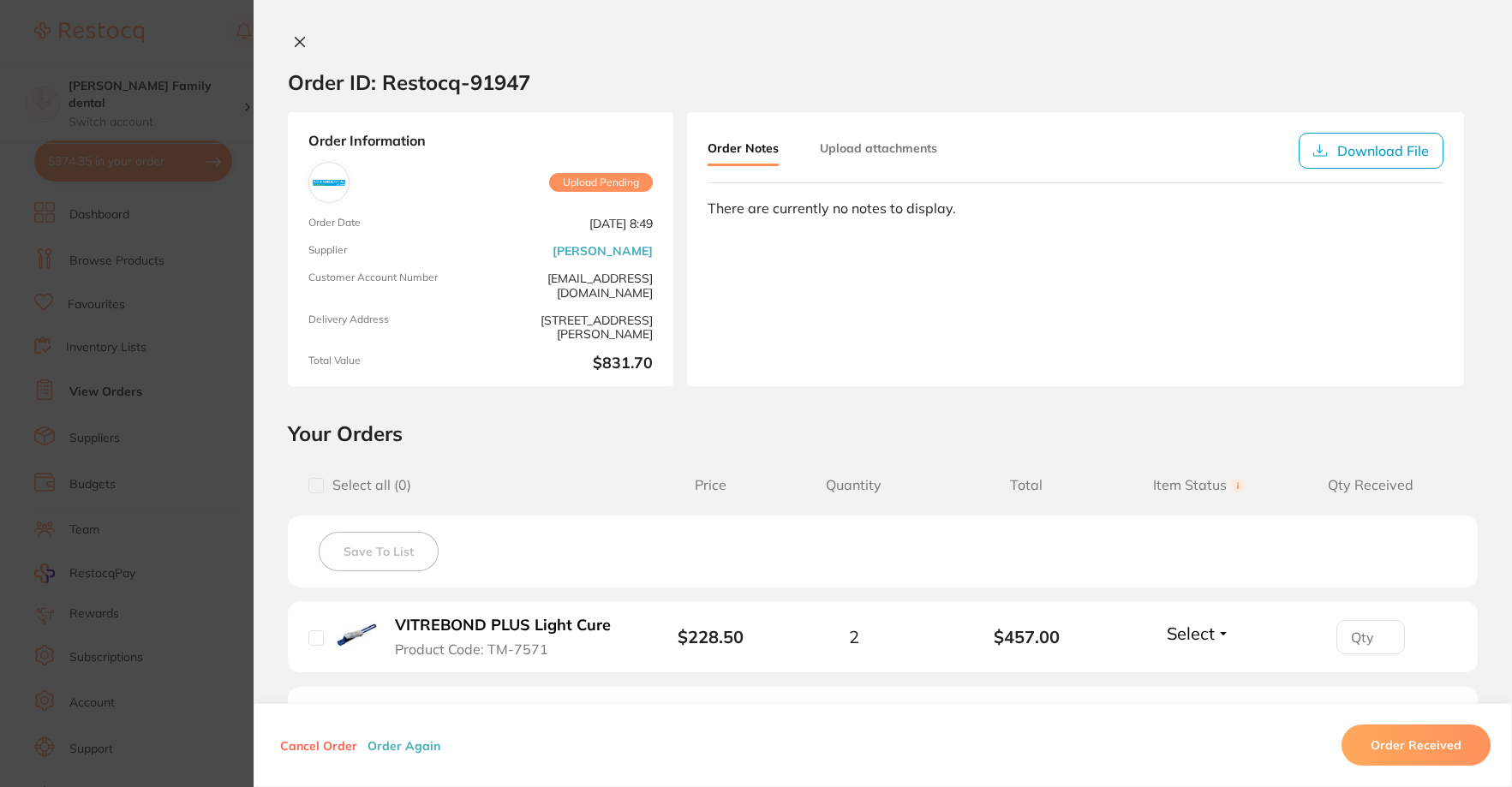
click at [297, 42] on icon at bounding box center [299, 42] width 13 height 13
